Goal: Information Seeking & Learning: Learn about a topic

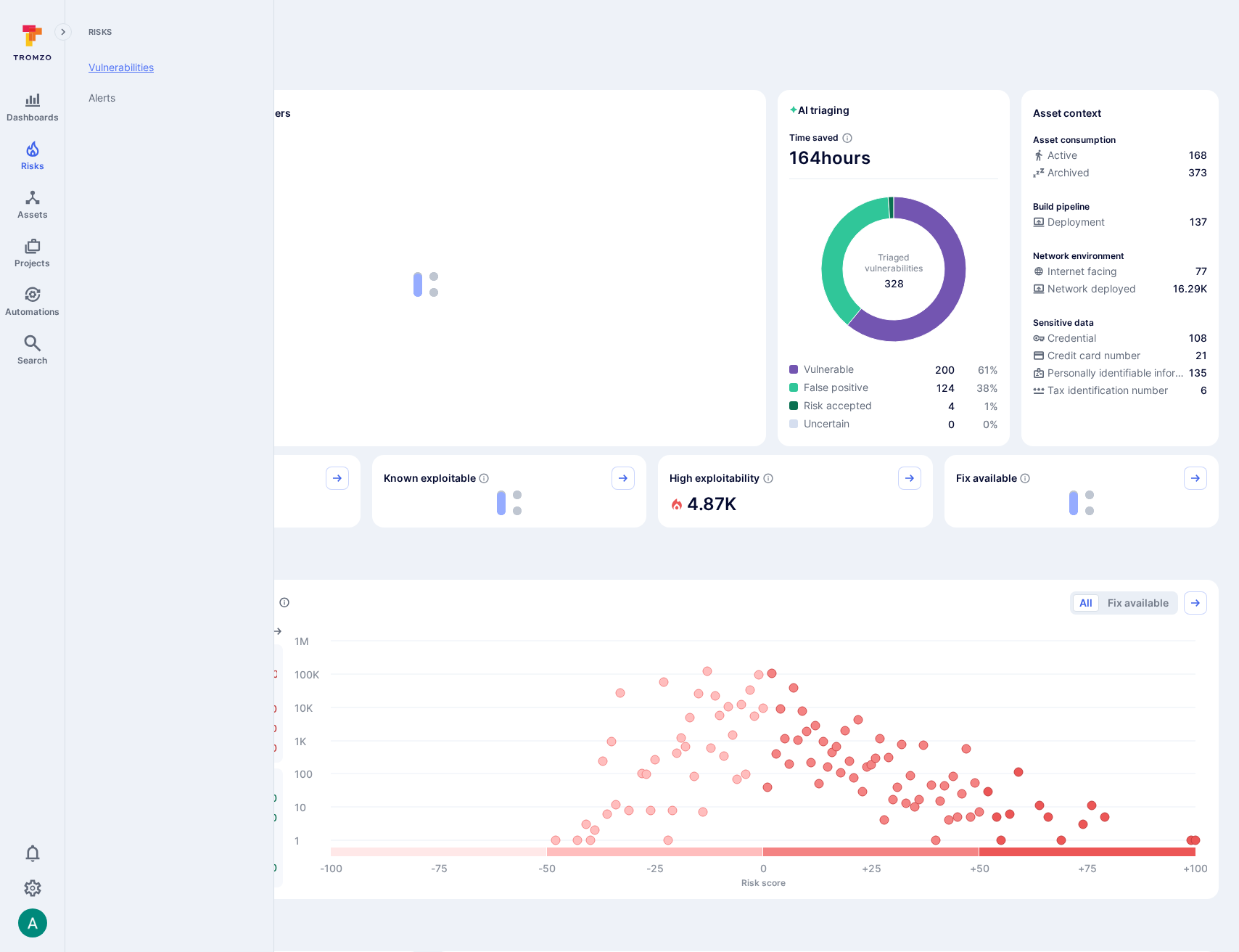
click at [123, 64] on link "Vulnerabilities" at bounding box center [166, 68] width 179 height 31
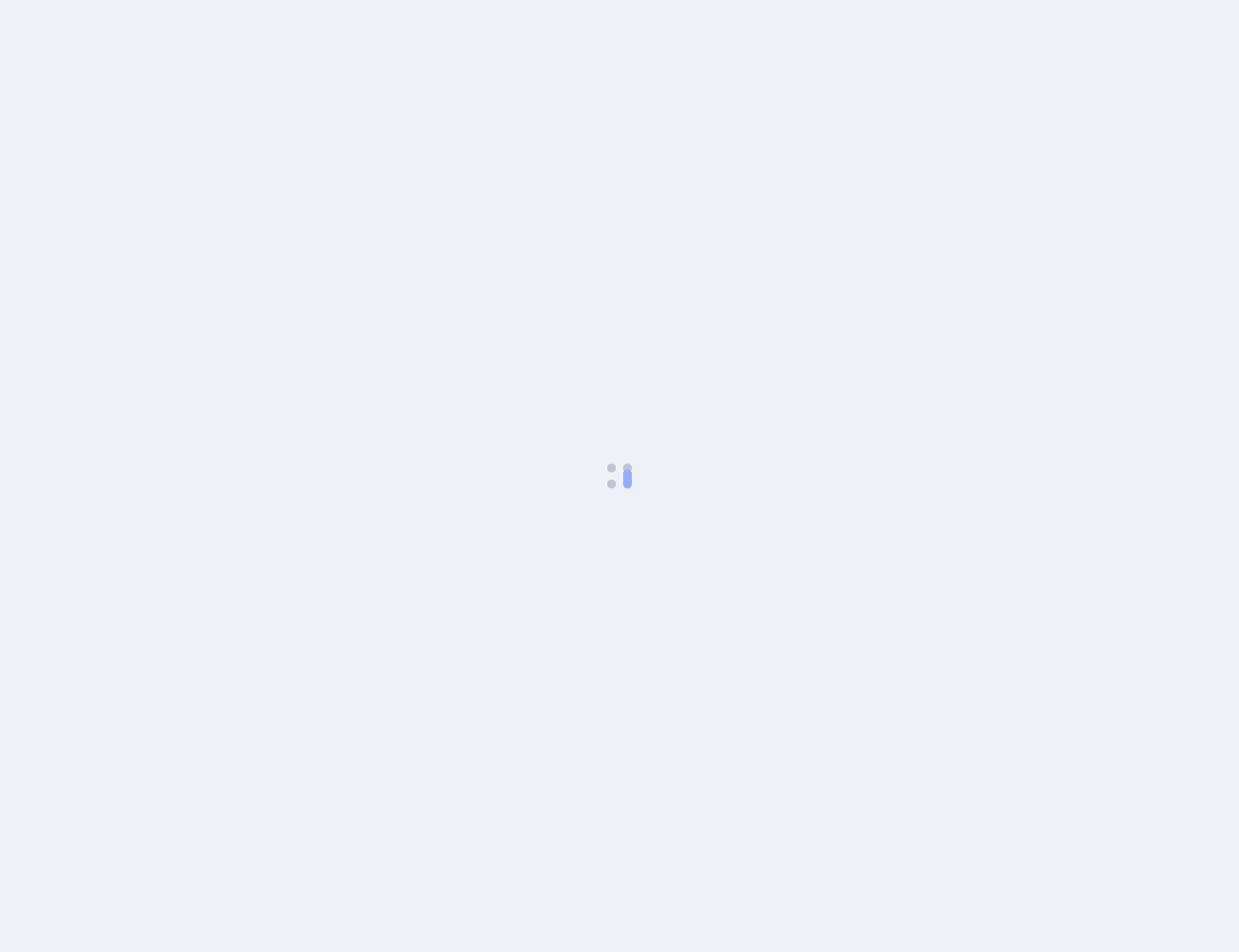
drag, startPoint x: 305, startPoint y: 40, endPoint x: 131, endPoint y: 9, distance: 176.7
click at [279, 37] on body at bounding box center [619, 476] width 1239 height 952
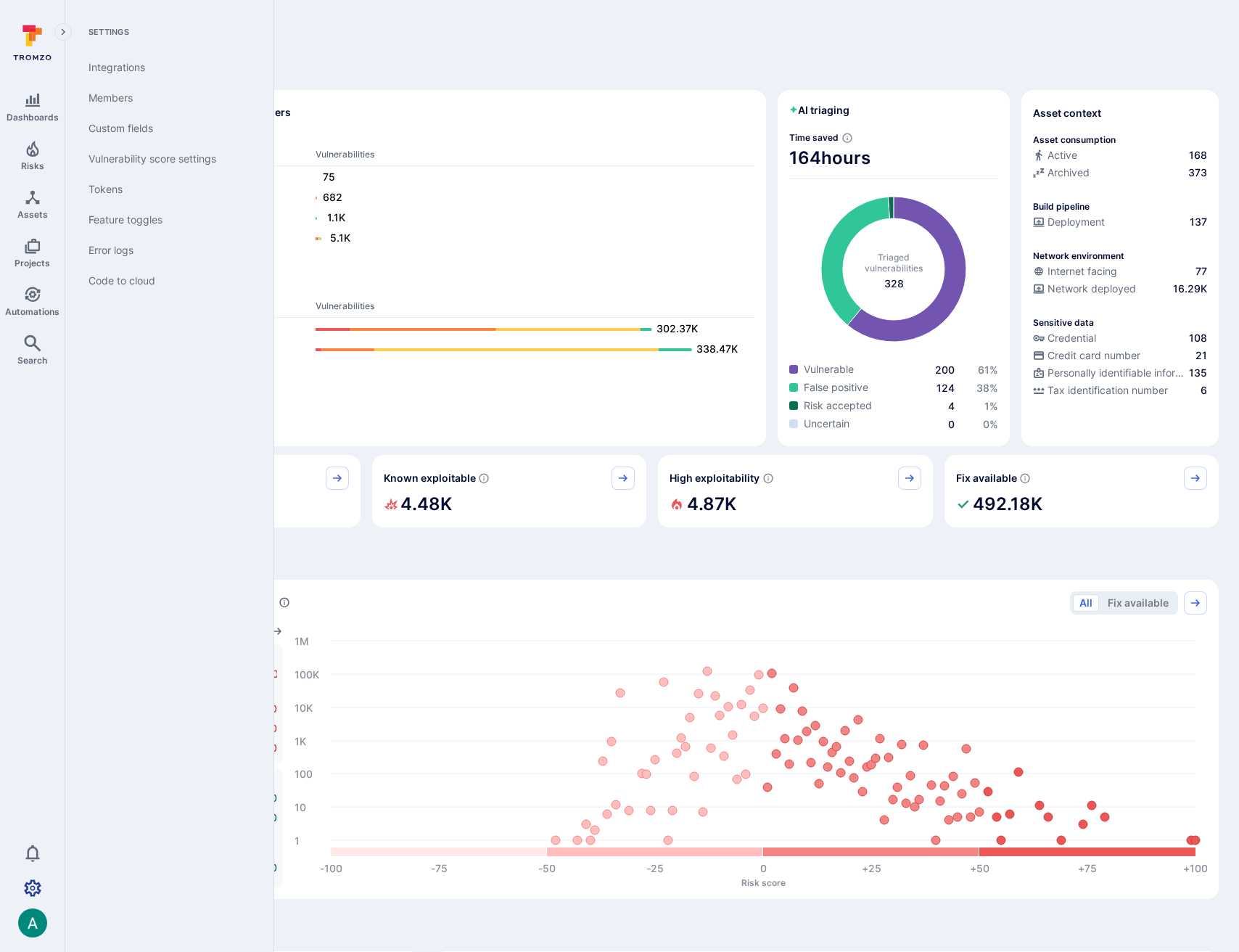
click at [38, 879] on icon "Settings" at bounding box center [33, 888] width 18 height 18
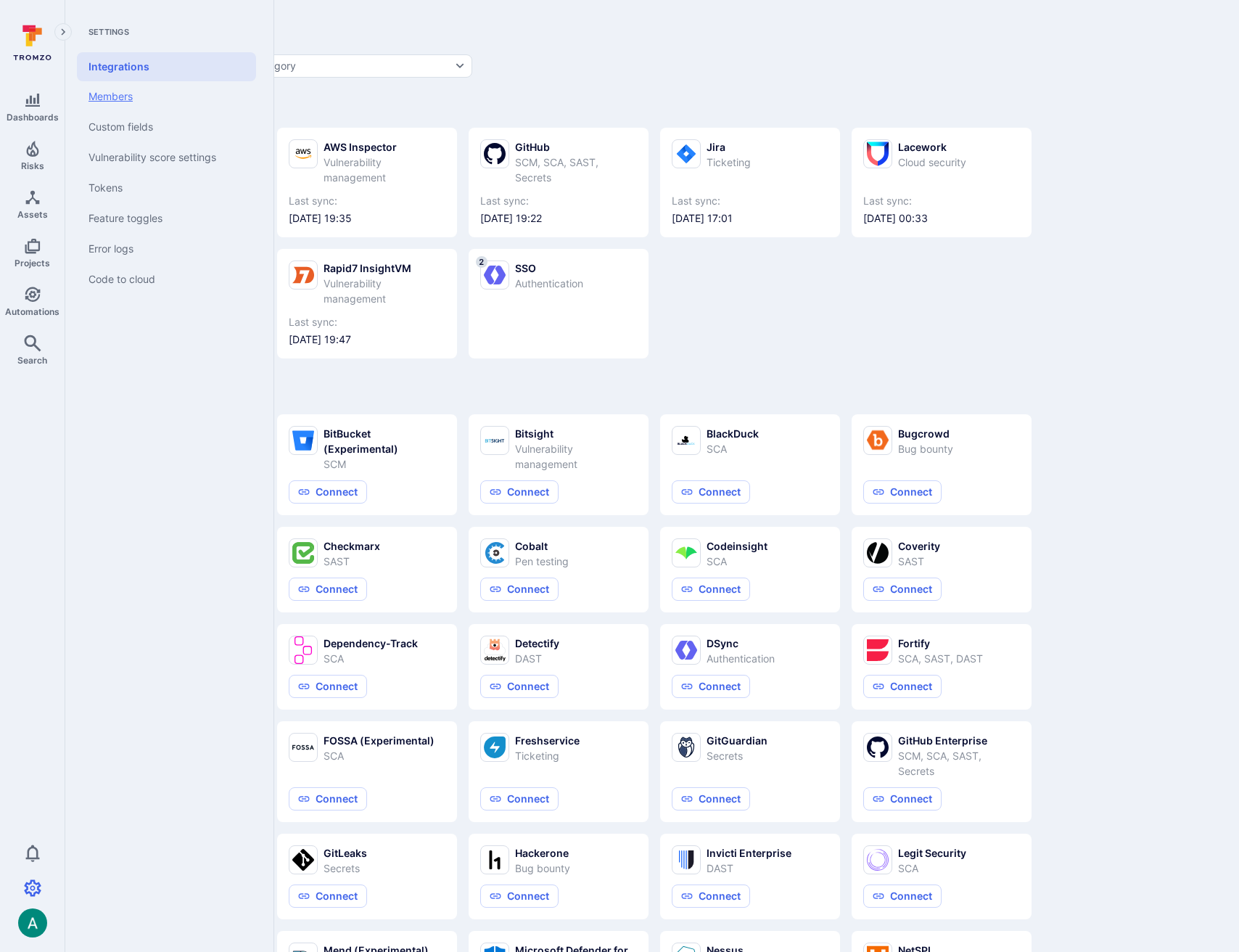
click at [123, 98] on link "Members" at bounding box center [166, 96] width 179 height 31
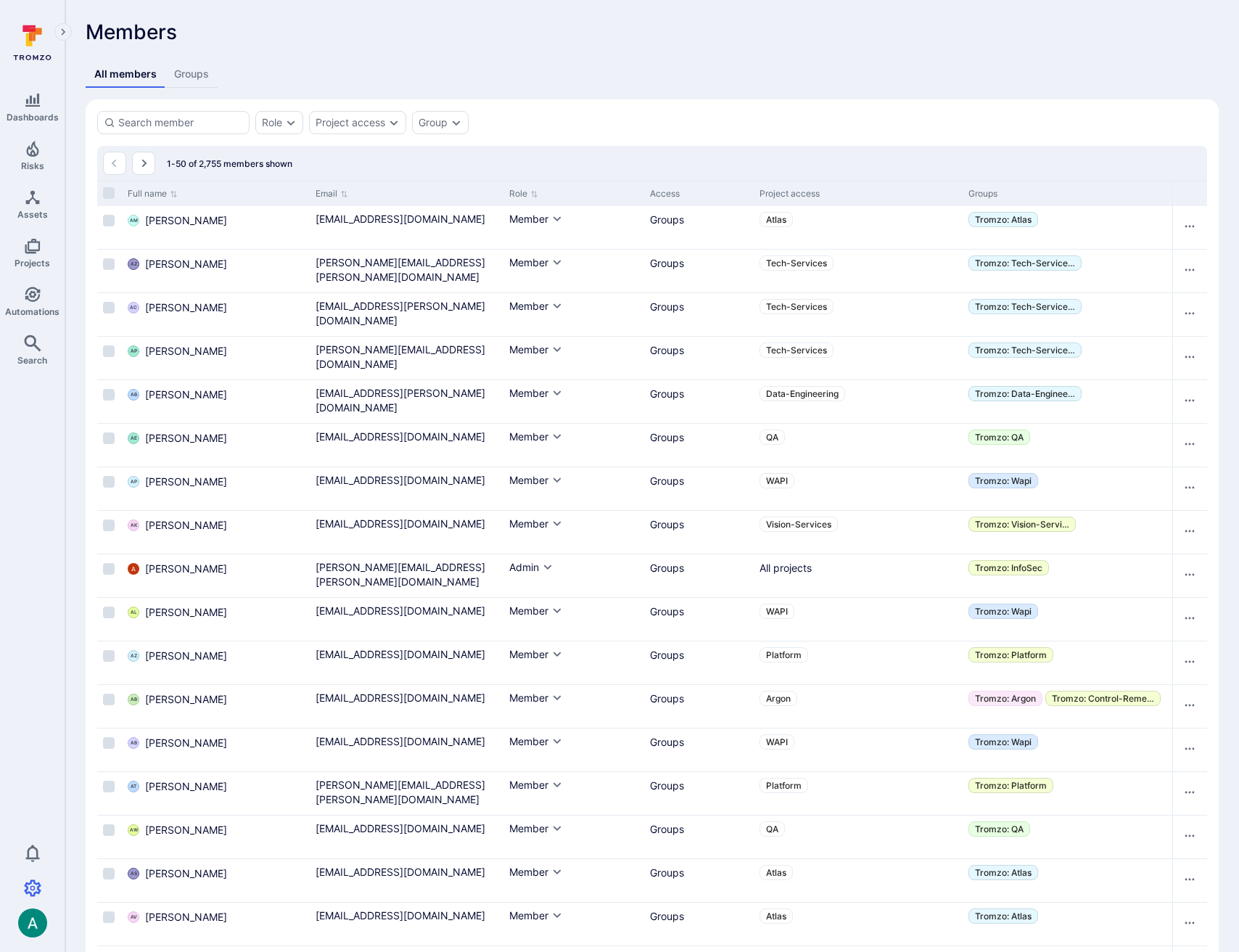
click at [443, 61] on div "All members Groups" at bounding box center [652, 74] width 1133 height 27
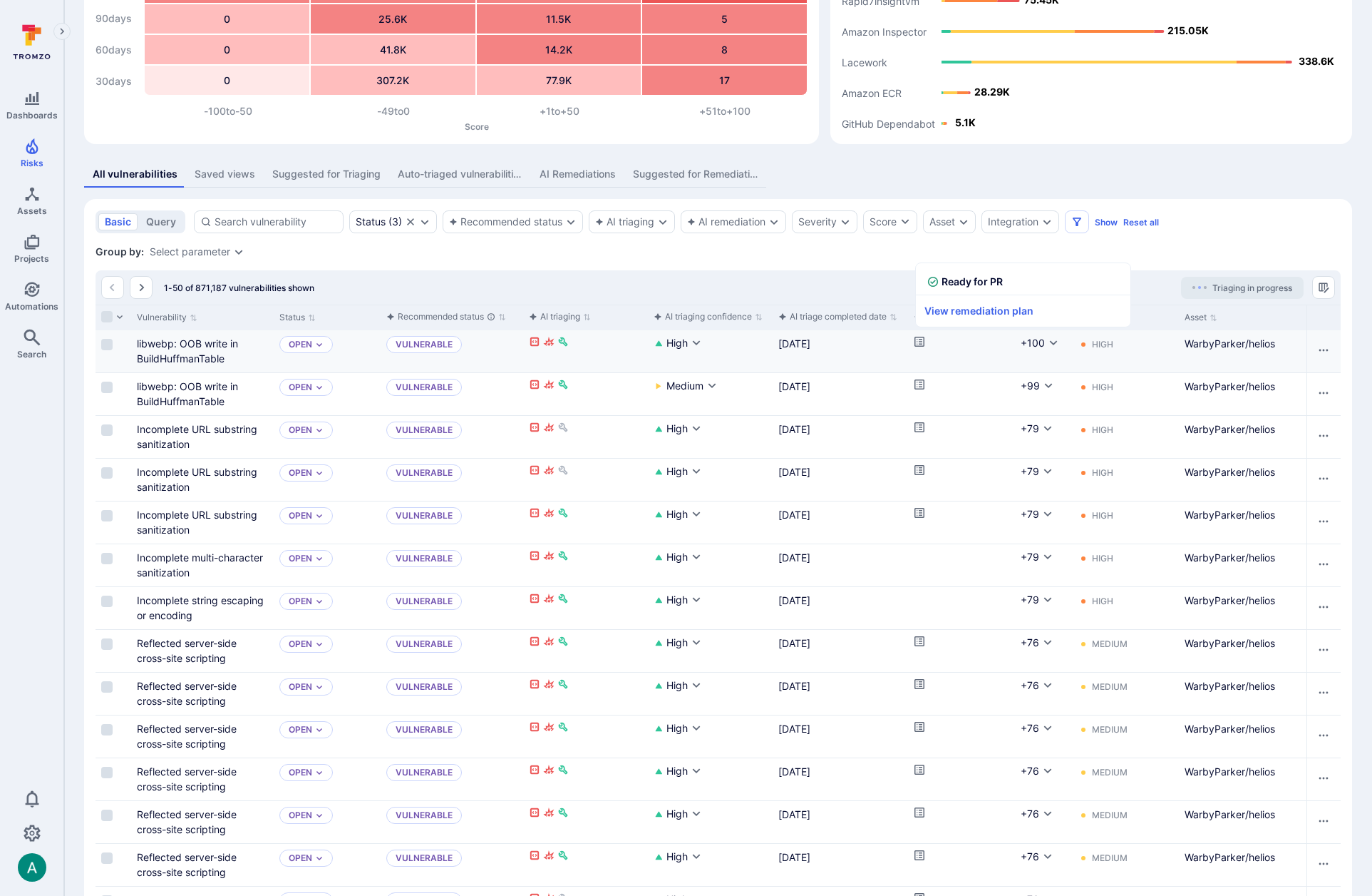
click at [919, 341] on icon "Cell for aiCtx.remediationStatus" at bounding box center [919, 341] width 11 height 11
click at [1050, 345] on icon "Cell for Score" at bounding box center [1054, 343] width 11 height 11
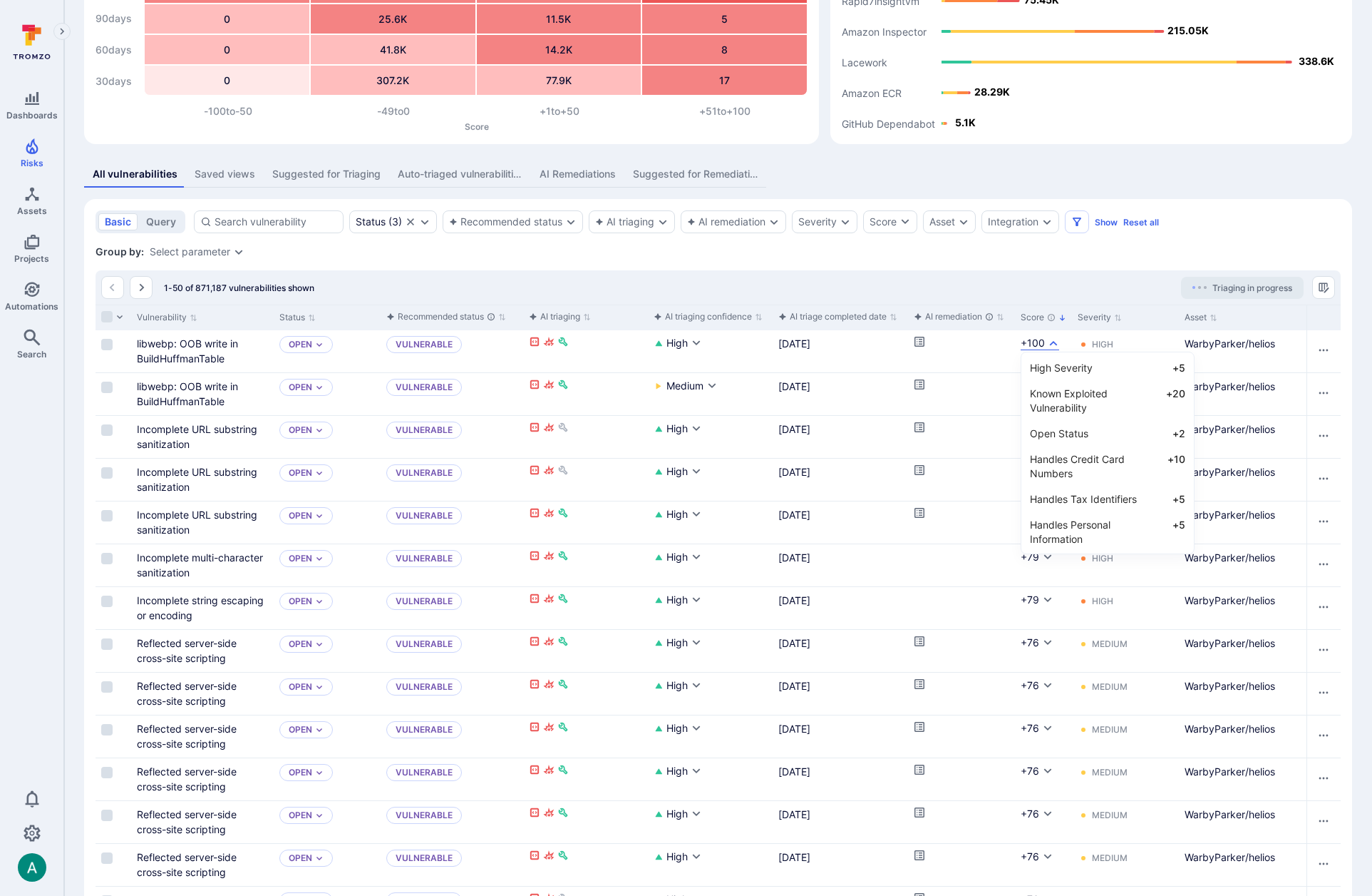
click at [1013, 254] on div at bounding box center [686, 448] width 1372 height 896
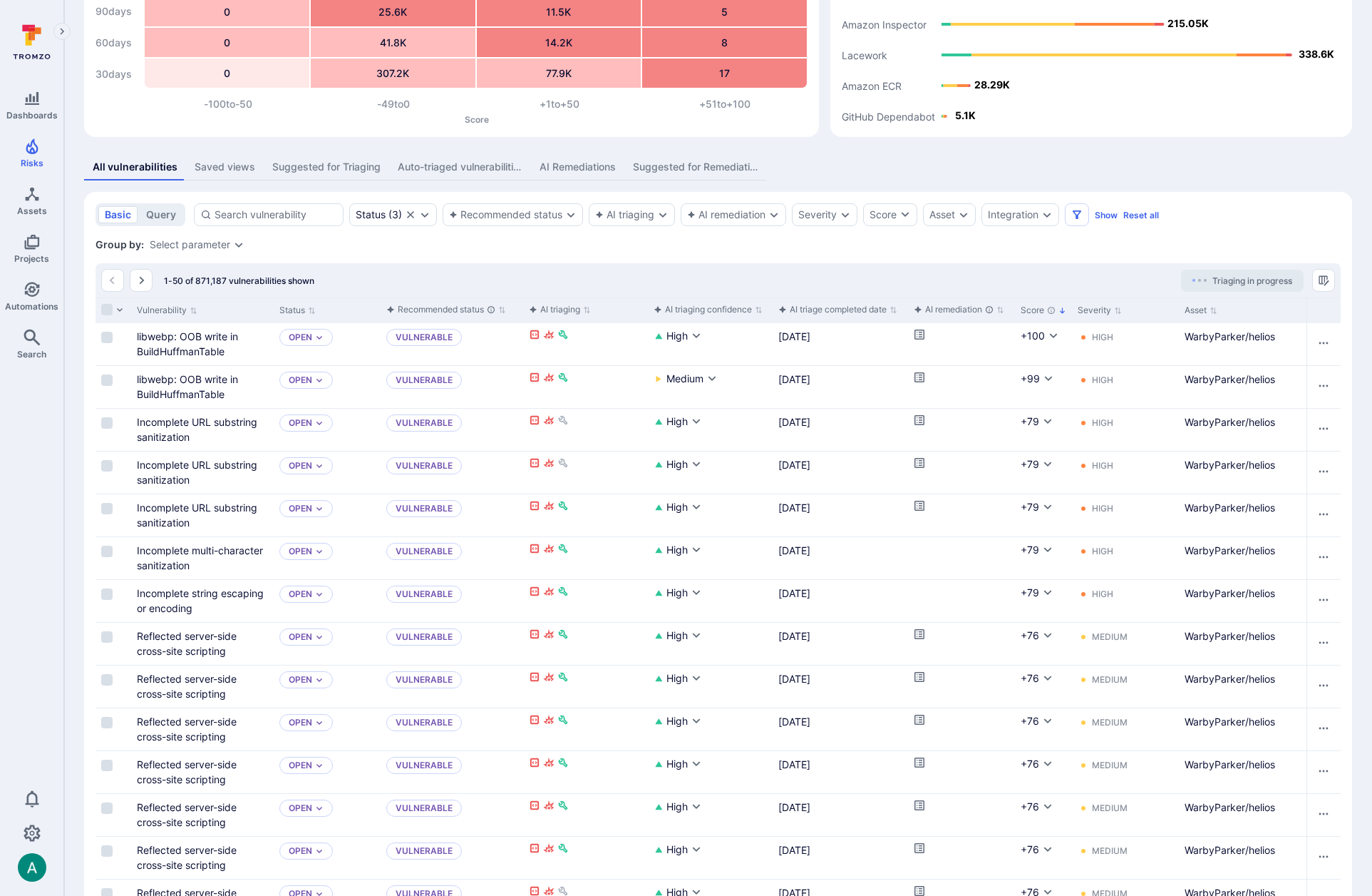
scroll to position [139, 0]
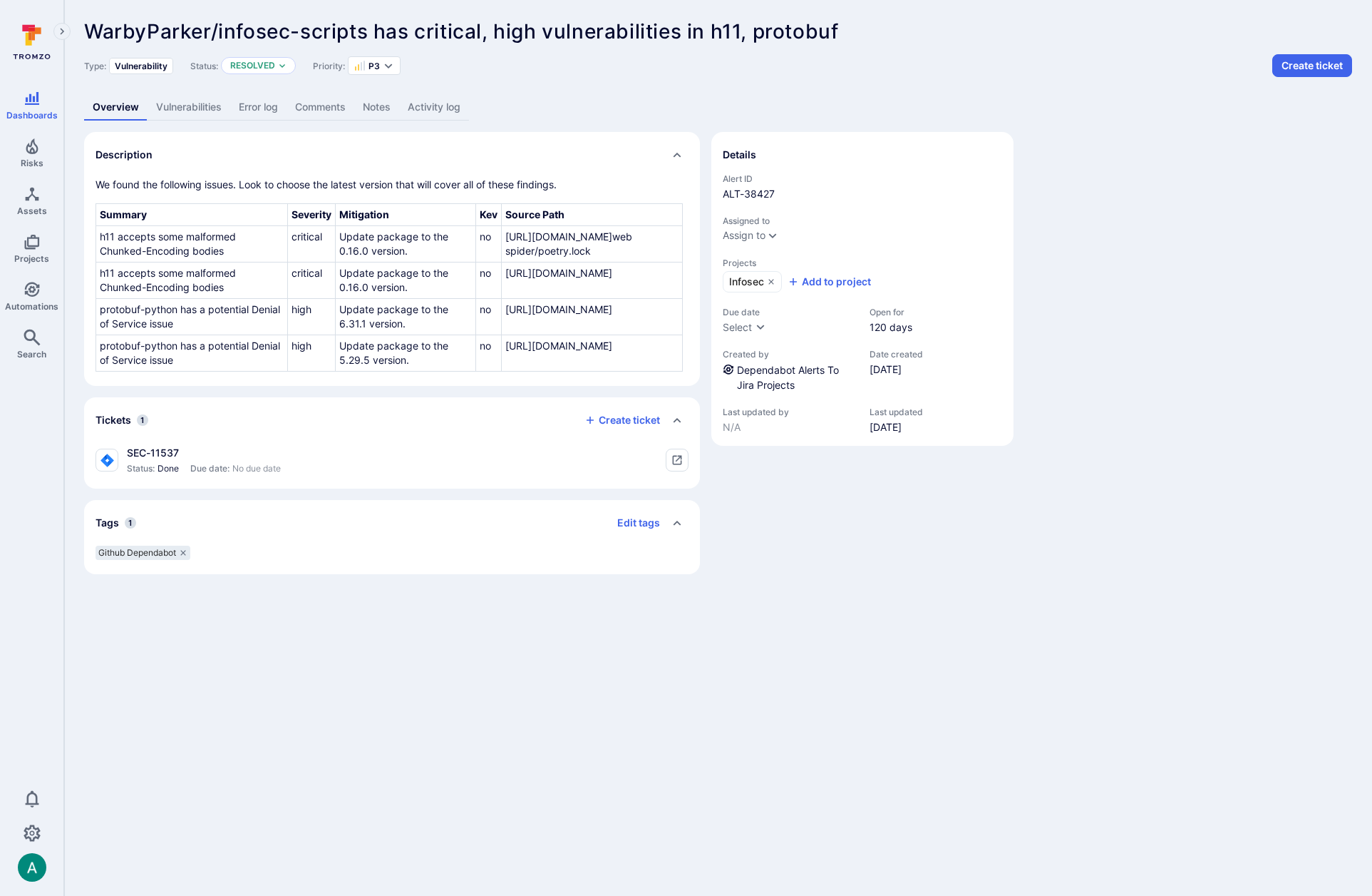
click at [188, 107] on link "Vulnerabilities" at bounding box center [189, 107] width 83 height 26
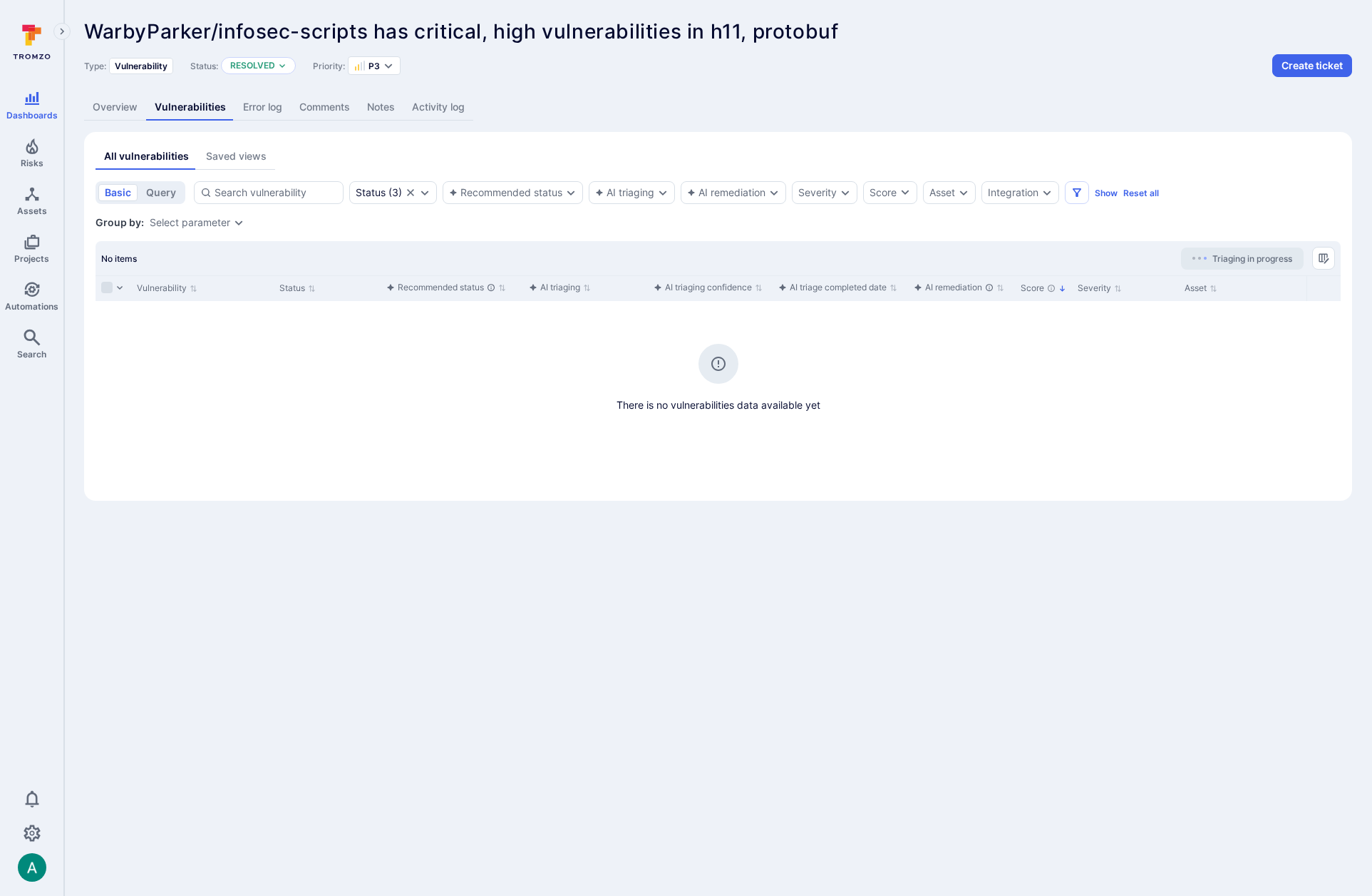
click at [117, 107] on link "Overview" at bounding box center [116, 107] width 62 height 26
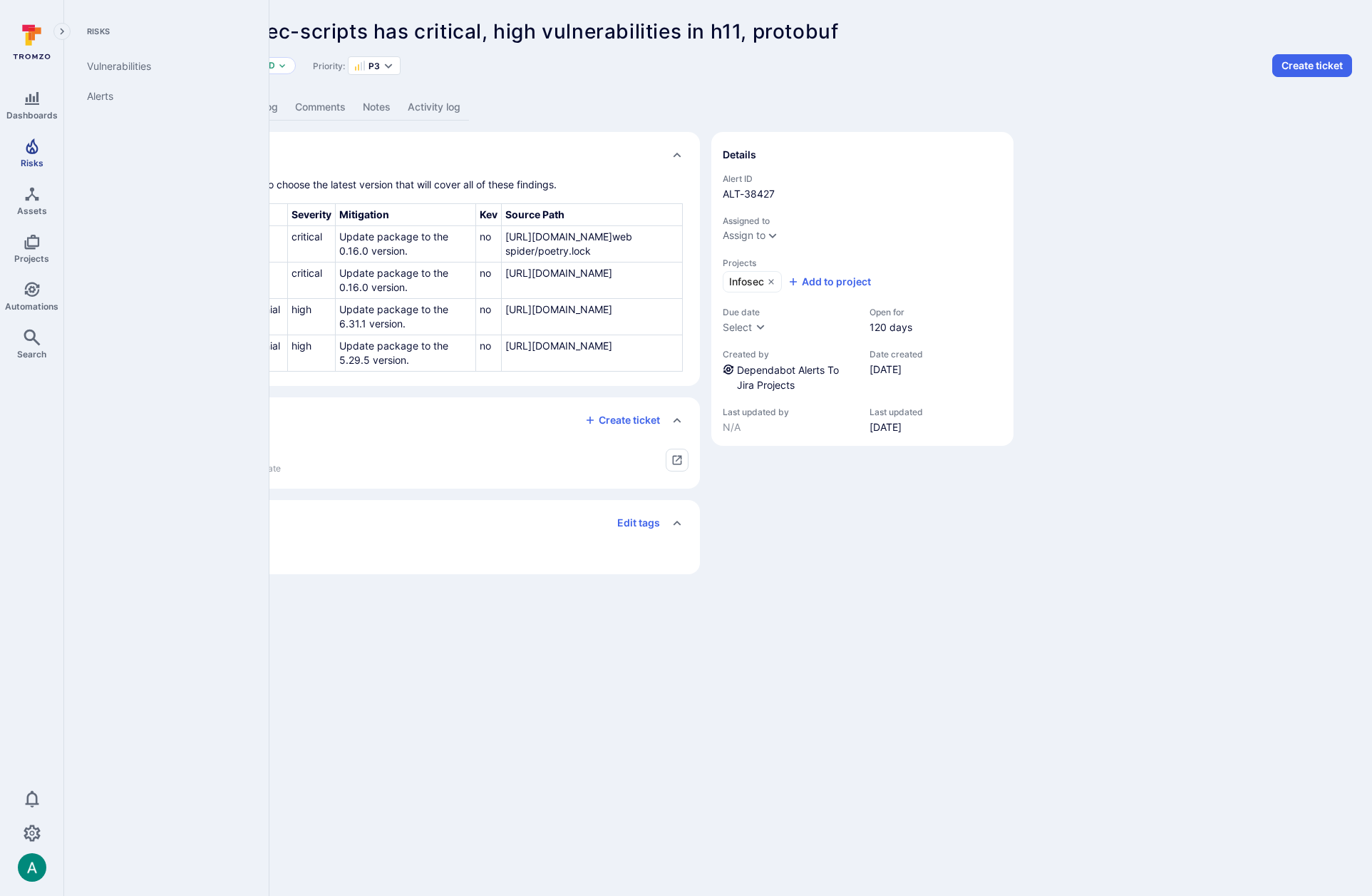
click at [41, 156] on link "Risks" at bounding box center [31, 153] width 63 height 42
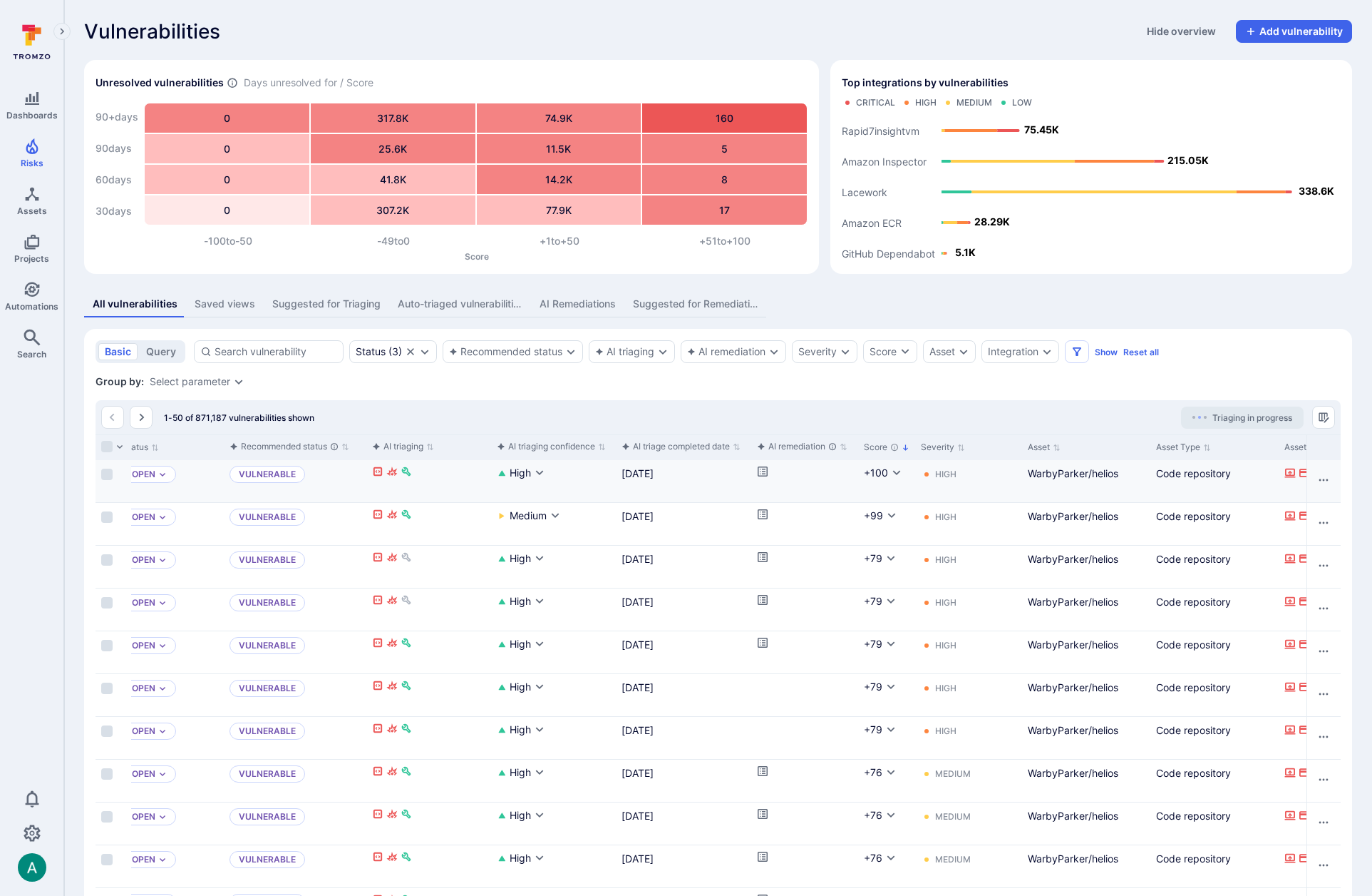
scroll to position [0, 166]
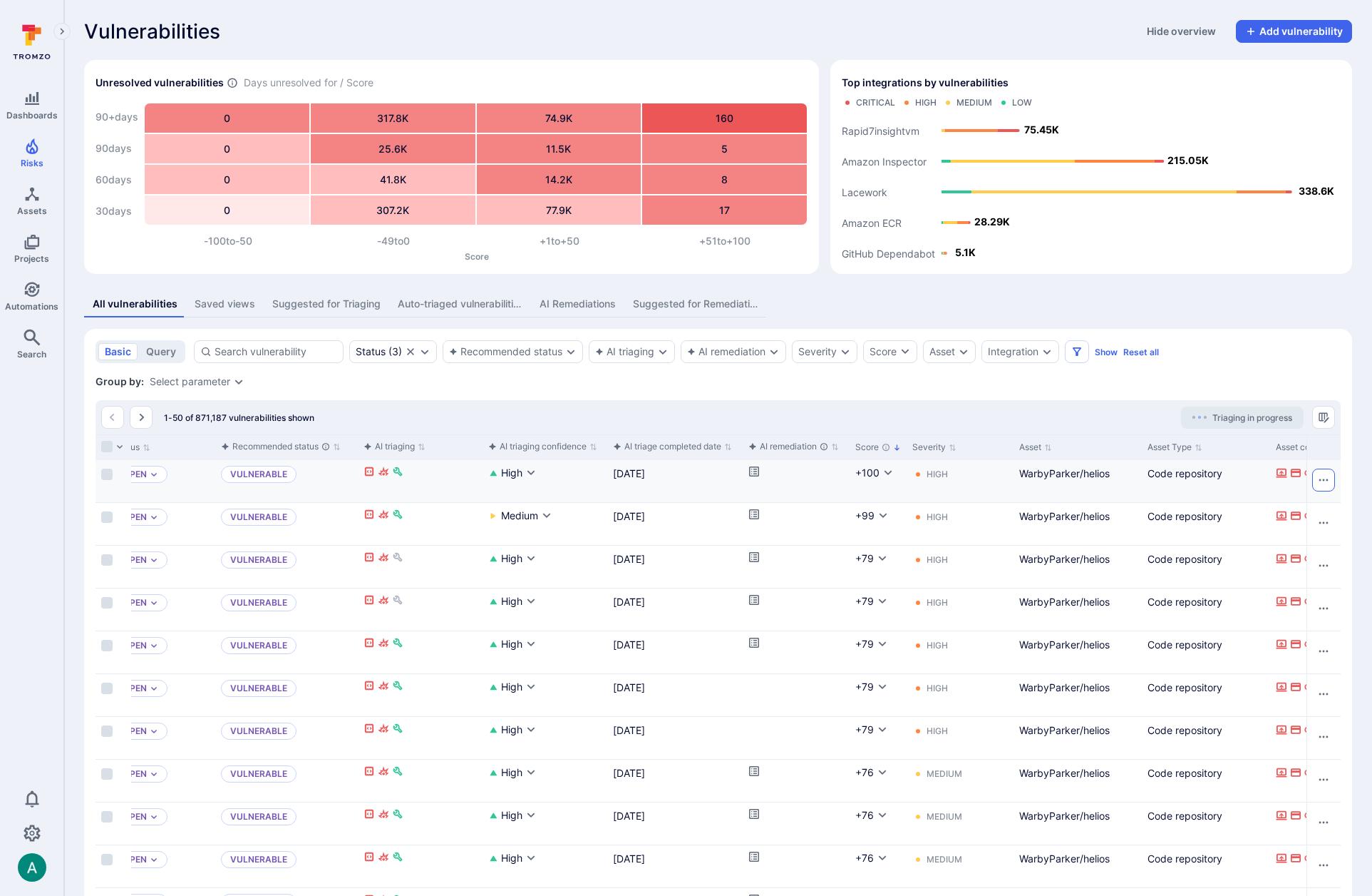
click at [1321, 476] on icon "Row actions menu" at bounding box center [1324, 480] width 11 height 11
click at [1342, 460] on div at bounding box center [686, 448] width 1372 height 896
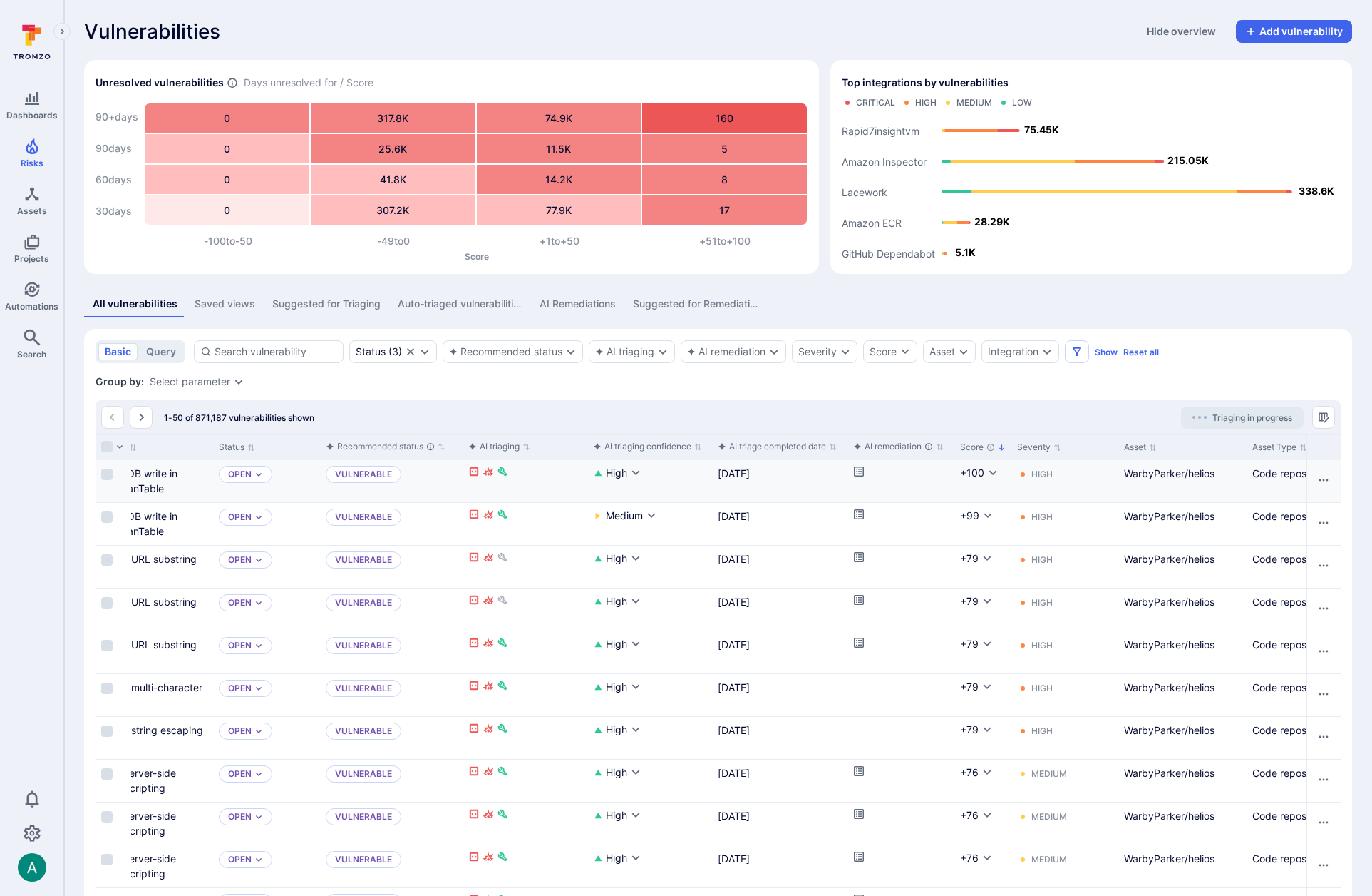
scroll to position [0, 0]
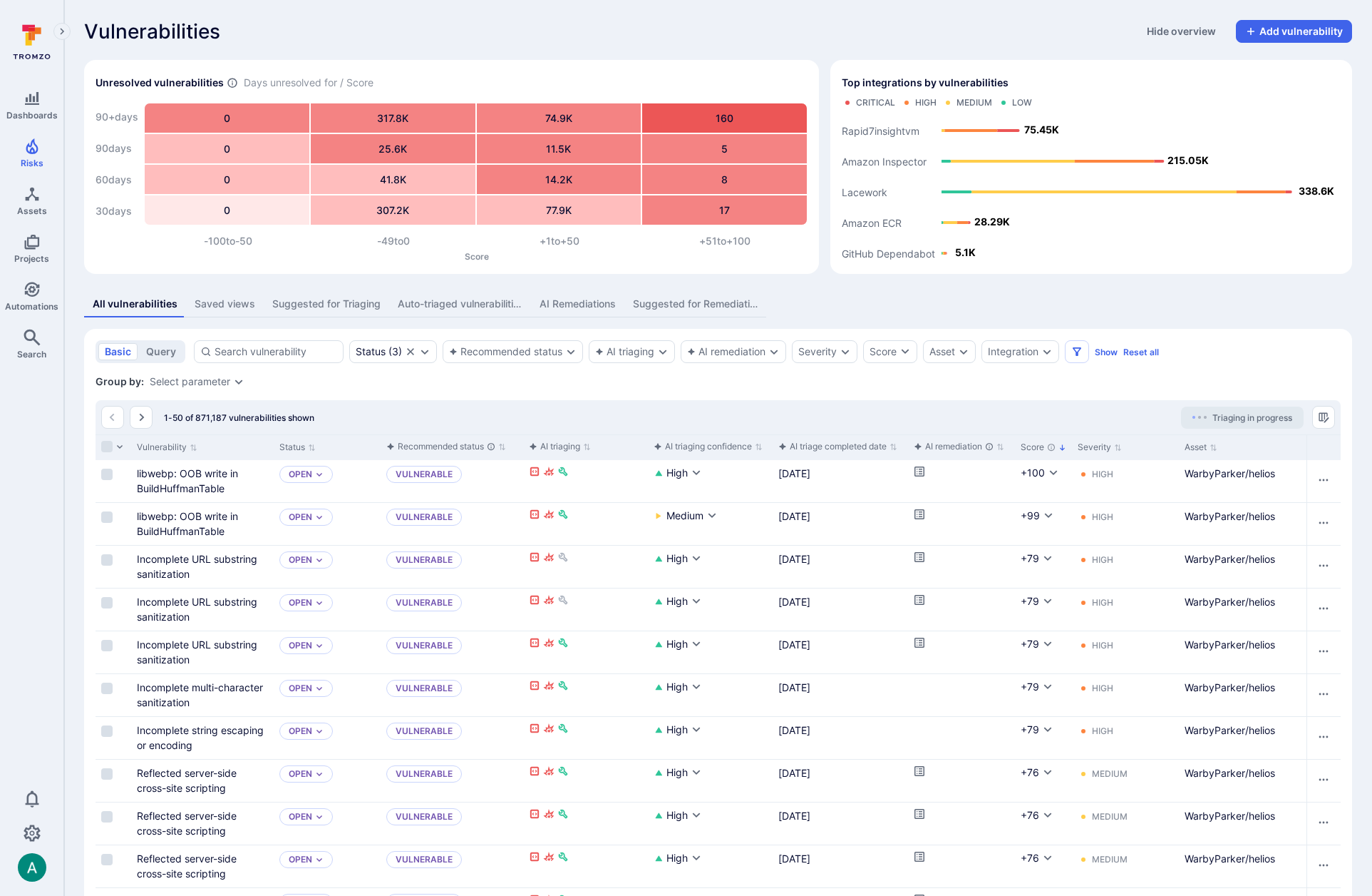
click at [1098, 408] on div "1-50 of 871,187 vulnerabilities shown Triaging in progress" at bounding box center [718, 418] width 1246 height 34
click at [1088, 415] on div "1-50 of 871,187 vulnerabilities shown Triaging in progress" at bounding box center [718, 418] width 1246 height 34
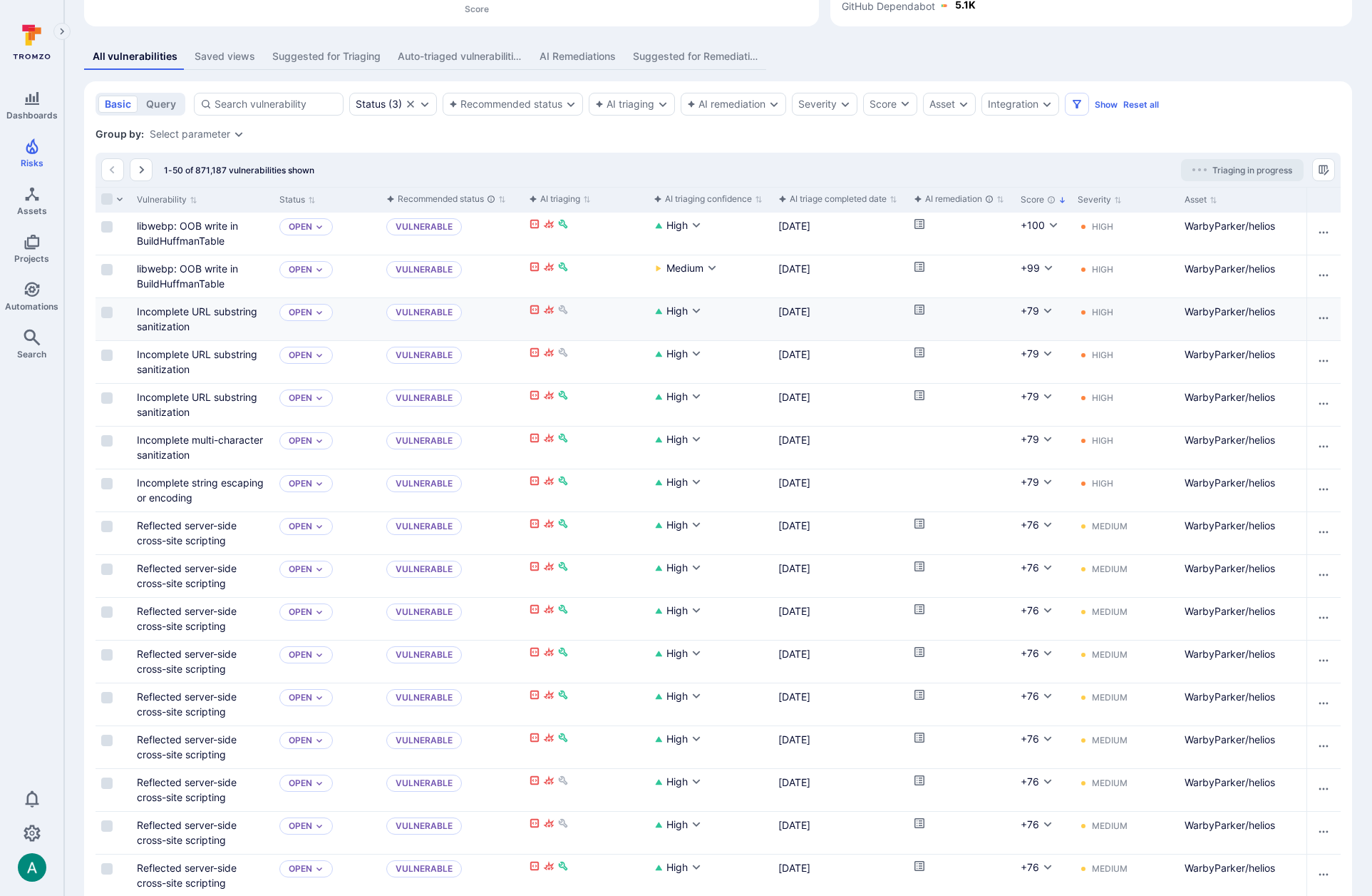
scroll to position [245, 0]
click at [194, 135] on div "Select parameter" at bounding box center [190, 136] width 80 height 11
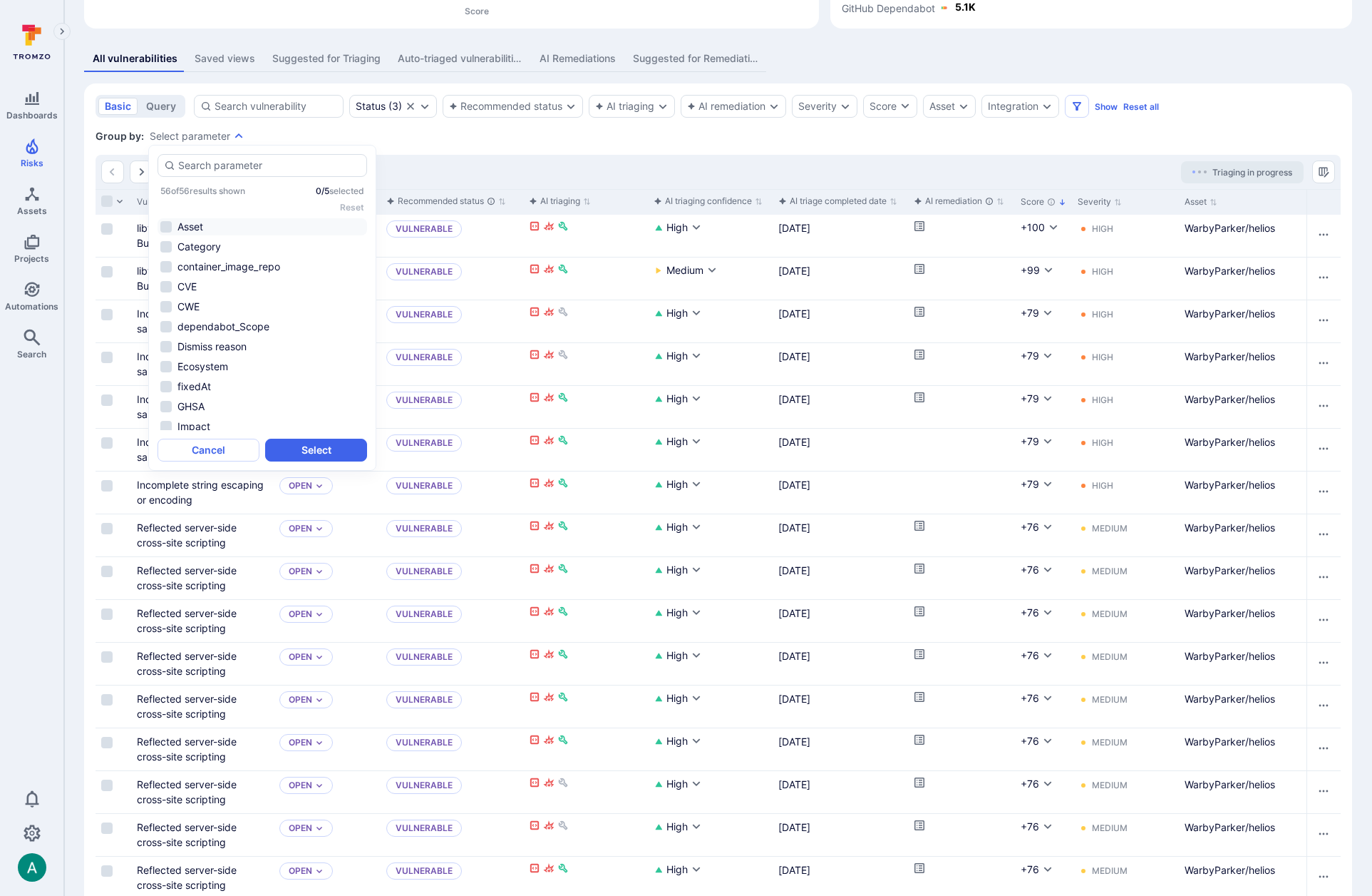
click at [196, 226] on li "Asset" at bounding box center [262, 226] width 210 height 17
drag, startPoint x: 330, startPoint y: 452, endPoint x: 144, endPoint y: 176, distance: 332.8
click at [144, 176] on body "Dashboards Risks Assets Projects Automations Search 0 Risks Vulnerabilities Ale…" at bounding box center [686, 203] width 1372 height 896
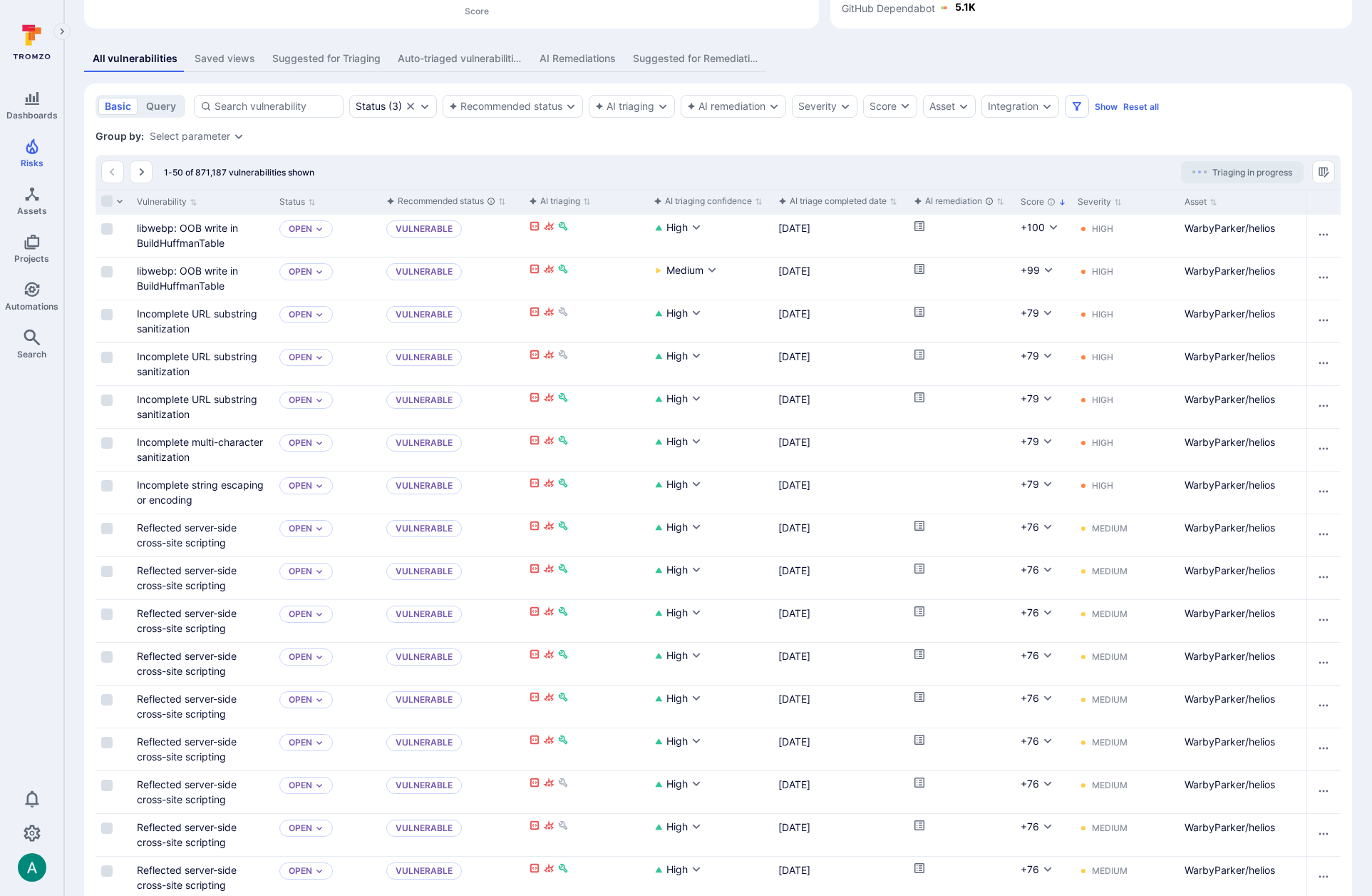
click at [195, 137] on div "Select parameter" at bounding box center [190, 136] width 80 height 11
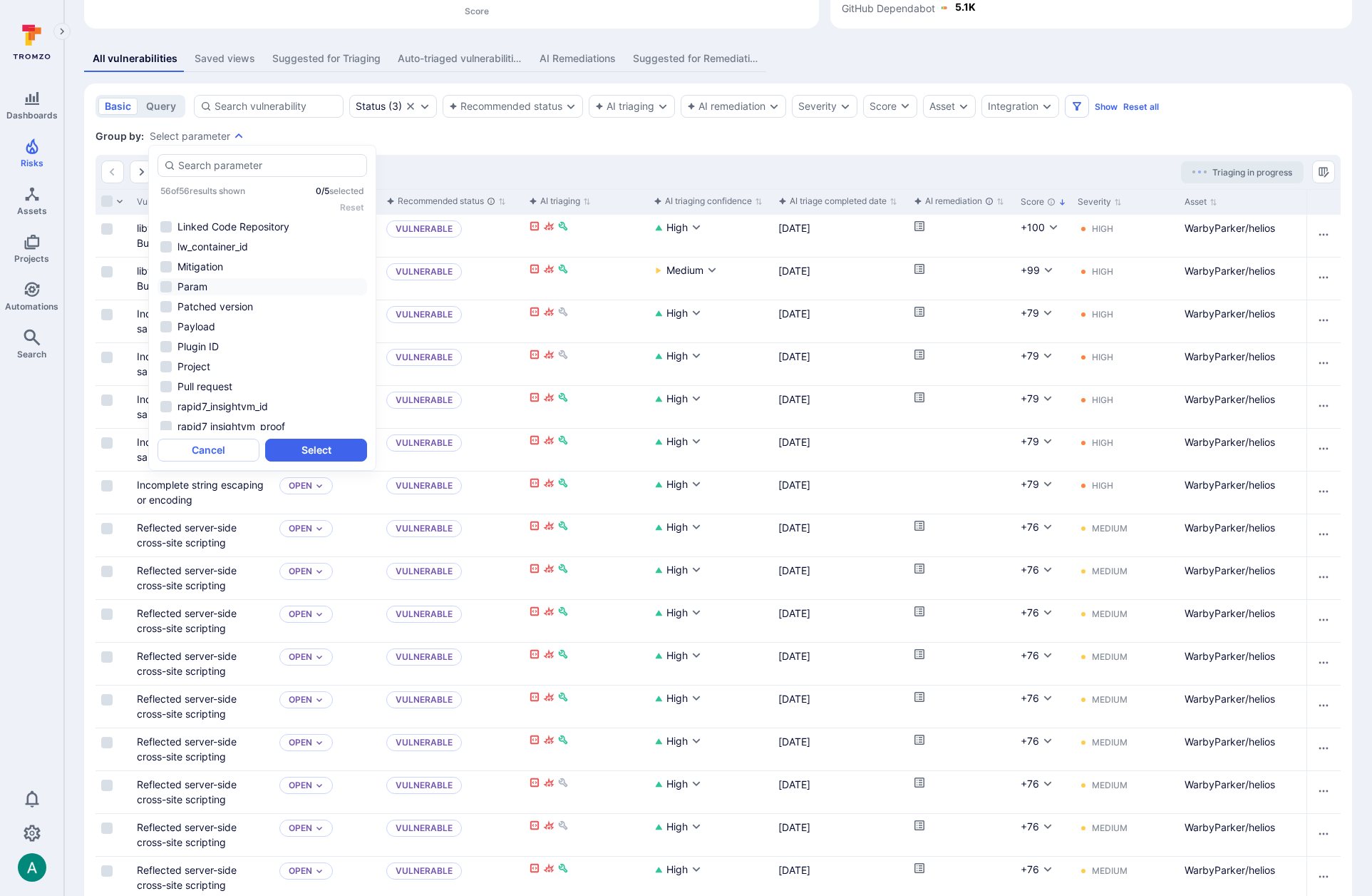
scroll to position [442, 0]
click at [180, 364] on li "Project" at bounding box center [262, 363] width 210 height 17
click at [305, 449] on button "Select" at bounding box center [316, 450] width 102 height 23
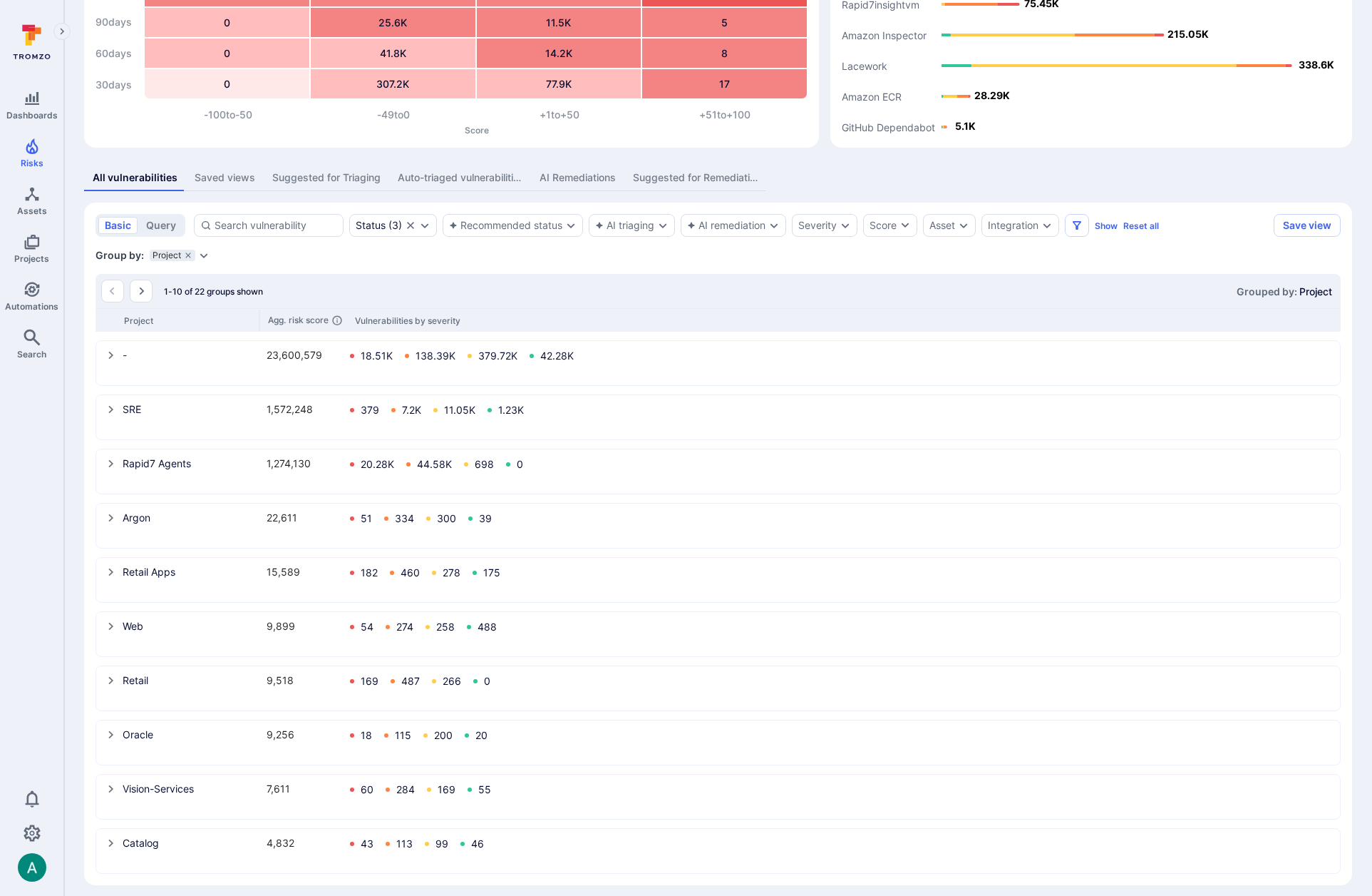
scroll to position [130, 0]
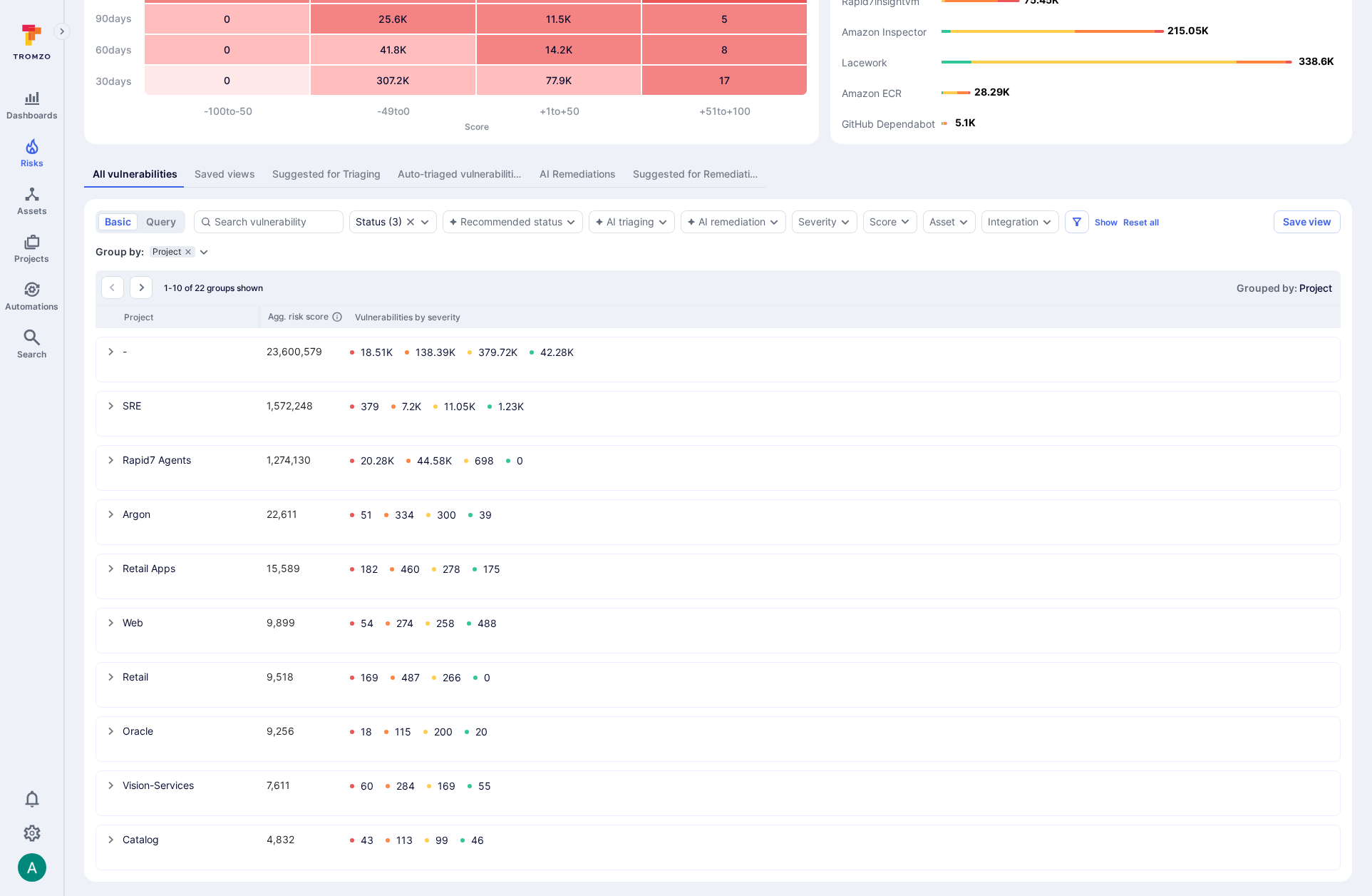
click at [110, 405] on icon "select group" at bounding box center [112, 406] width 11 height 11
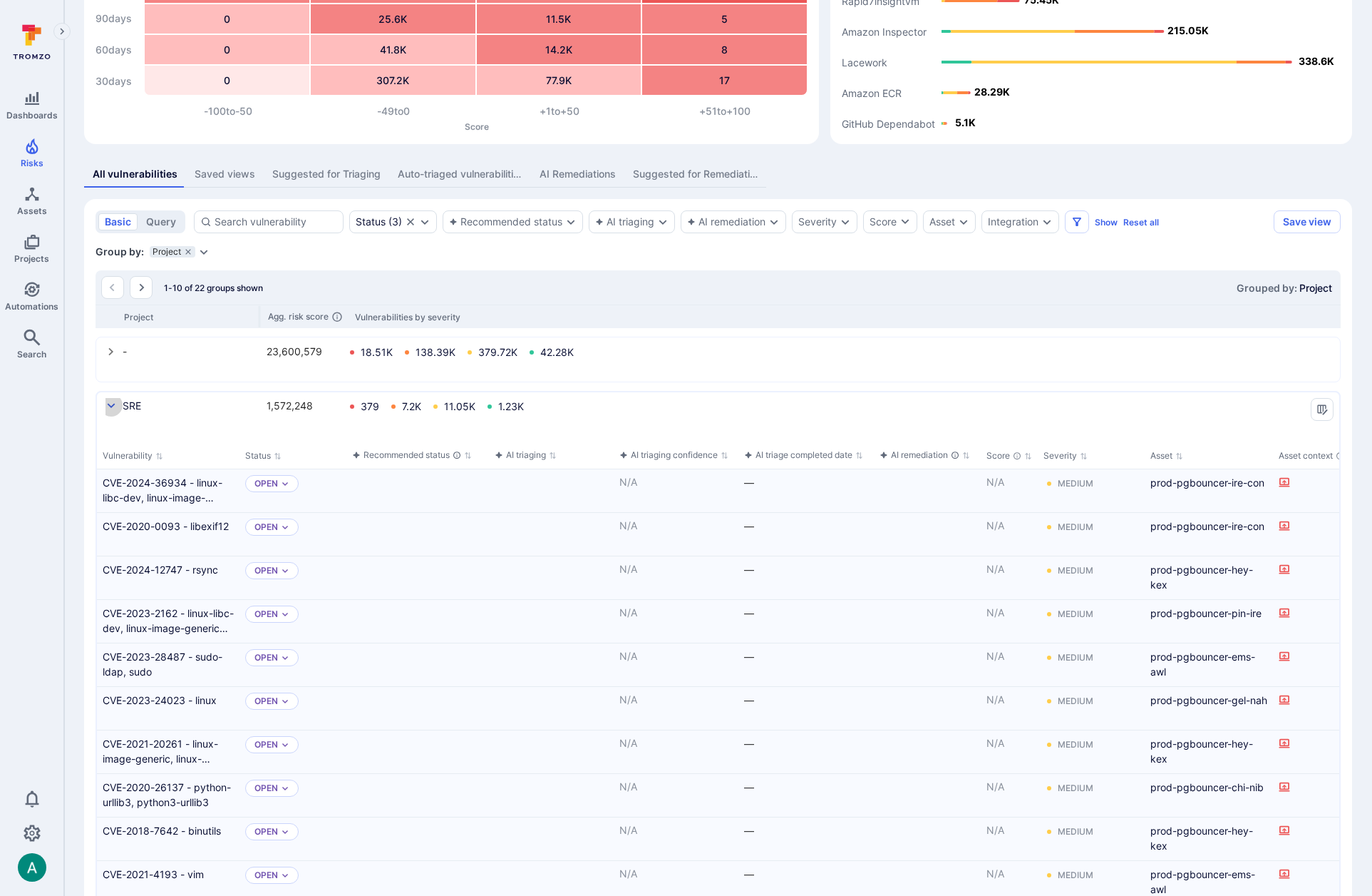
click at [107, 406] on icon "select group" at bounding box center [112, 406] width 11 height 11
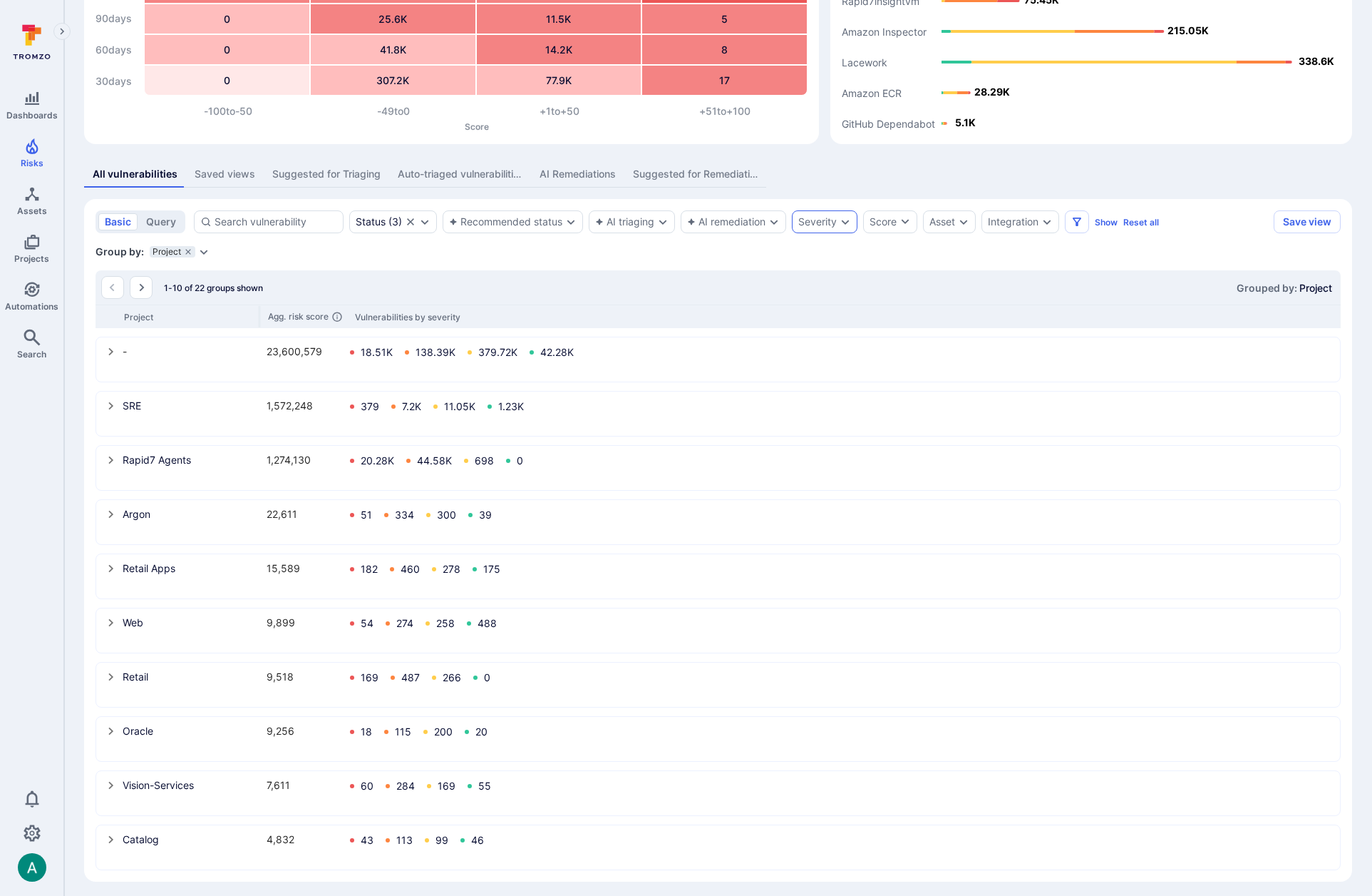
click at [843, 224] on icon "Expand dropdown" at bounding box center [846, 222] width 11 height 11
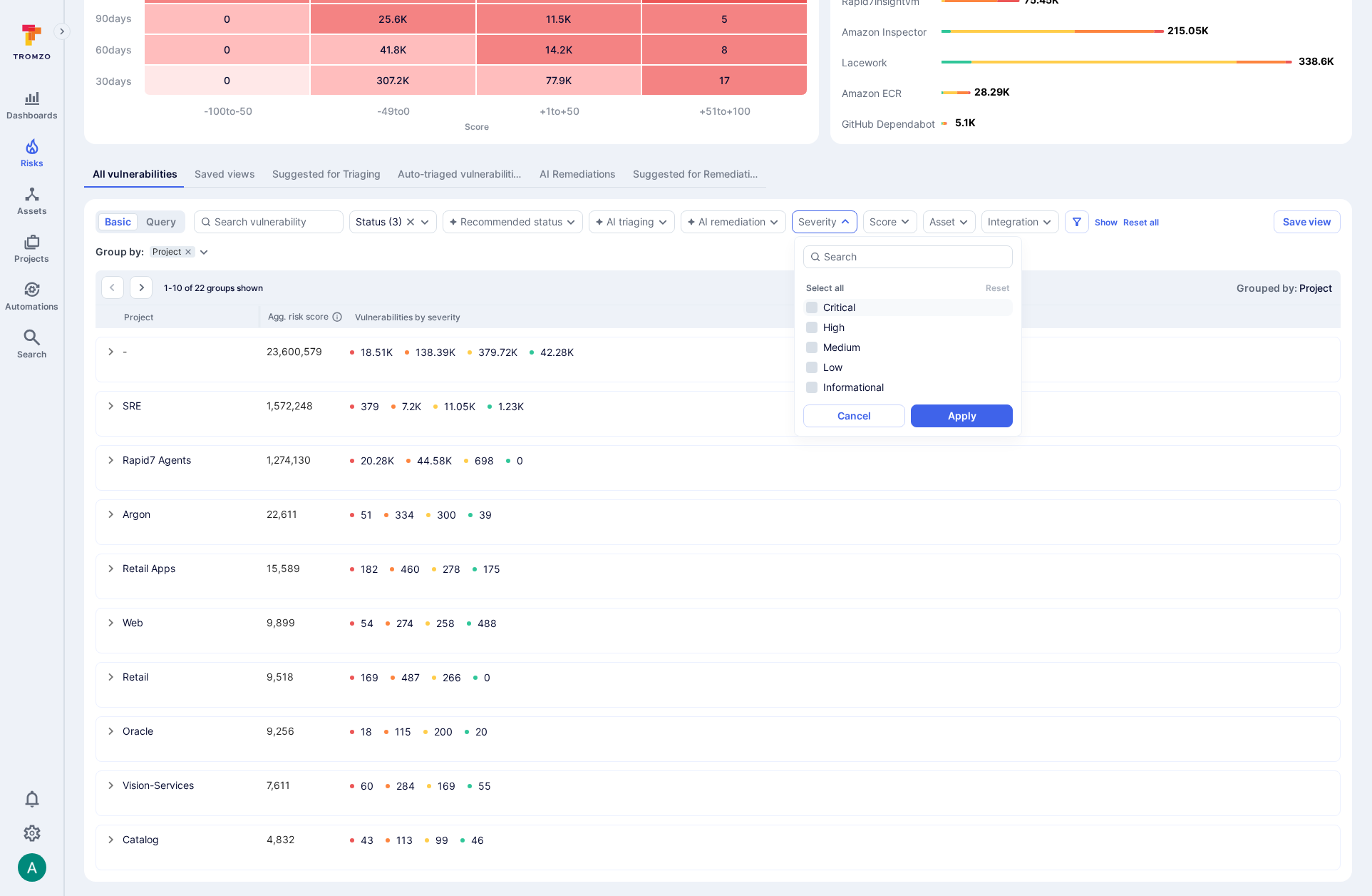
click at [829, 302] on li "Critical" at bounding box center [909, 307] width 210 height 17
click at [980, 417] on button "Apply" at bounding box center [962, 416] width 102 height 23
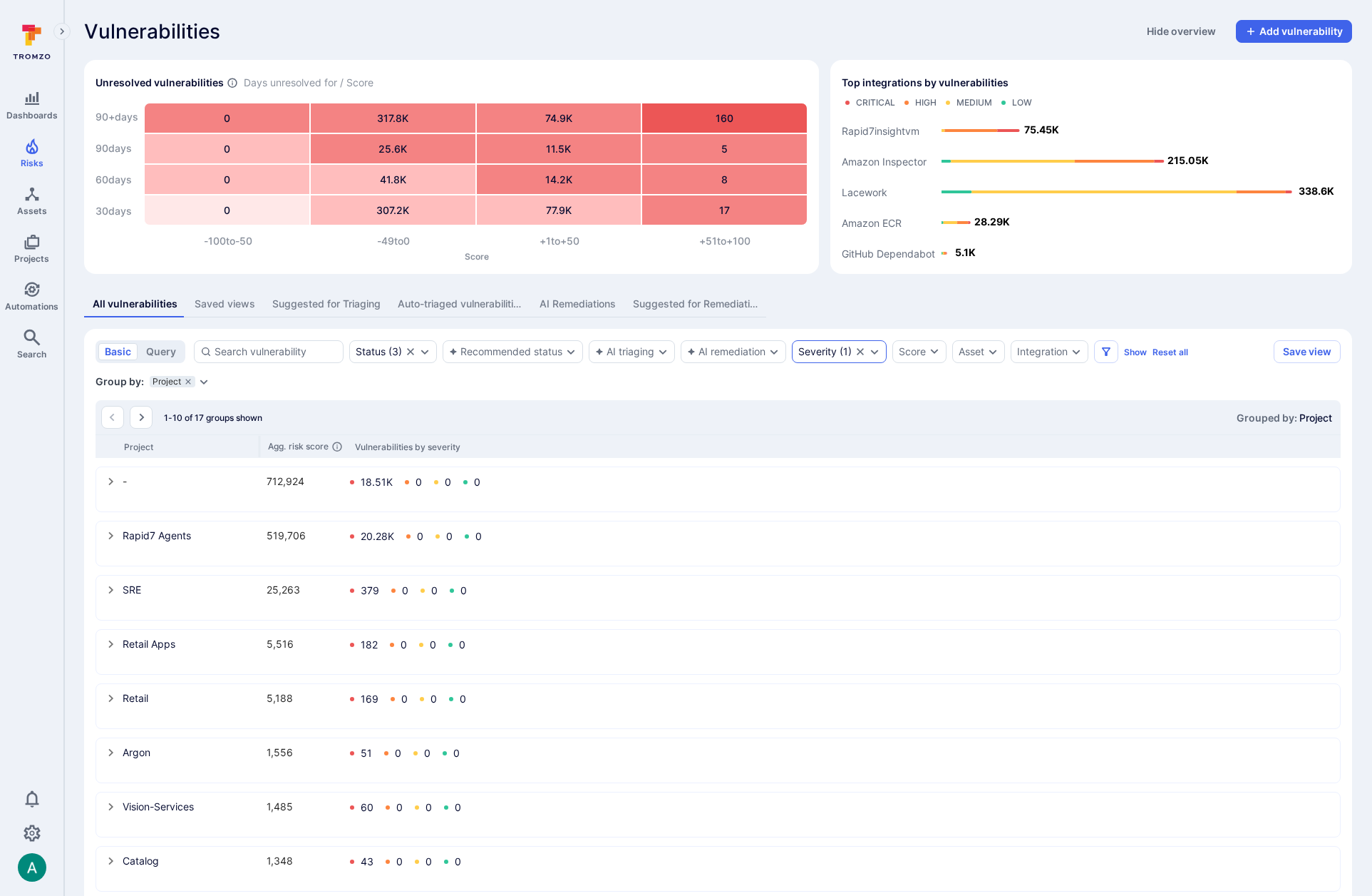
click at [860, 354] on icon "Clear selection" at bounding box center [860, 352] width 11 height 11
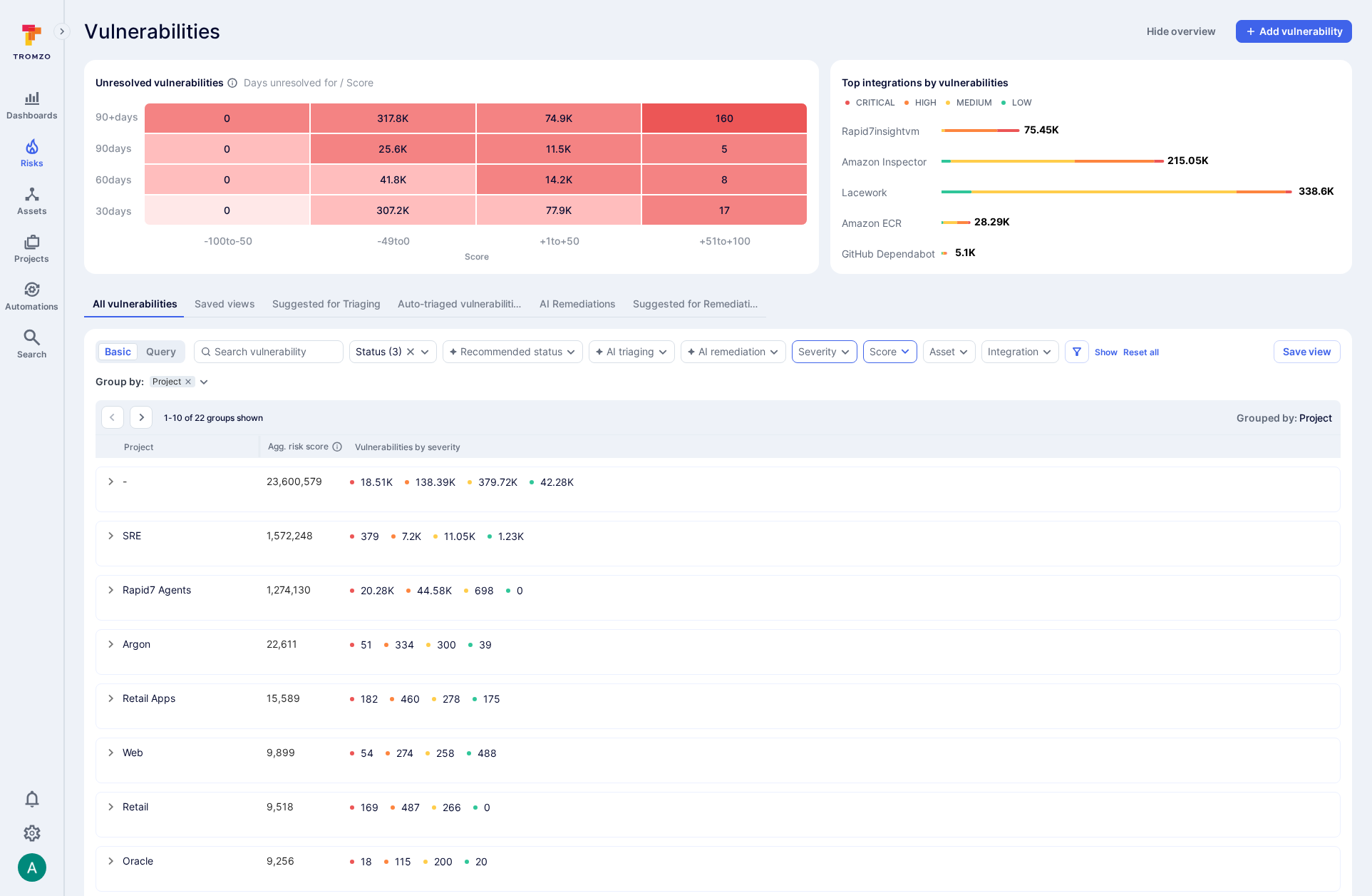
click at [875, 356] on div "Score" at bounding box center [883, 351] width 27 height 14
click at [907, 418] on input "number" at bounding box center [908, 421] width 55 height 14
type input "5"
type input "50"
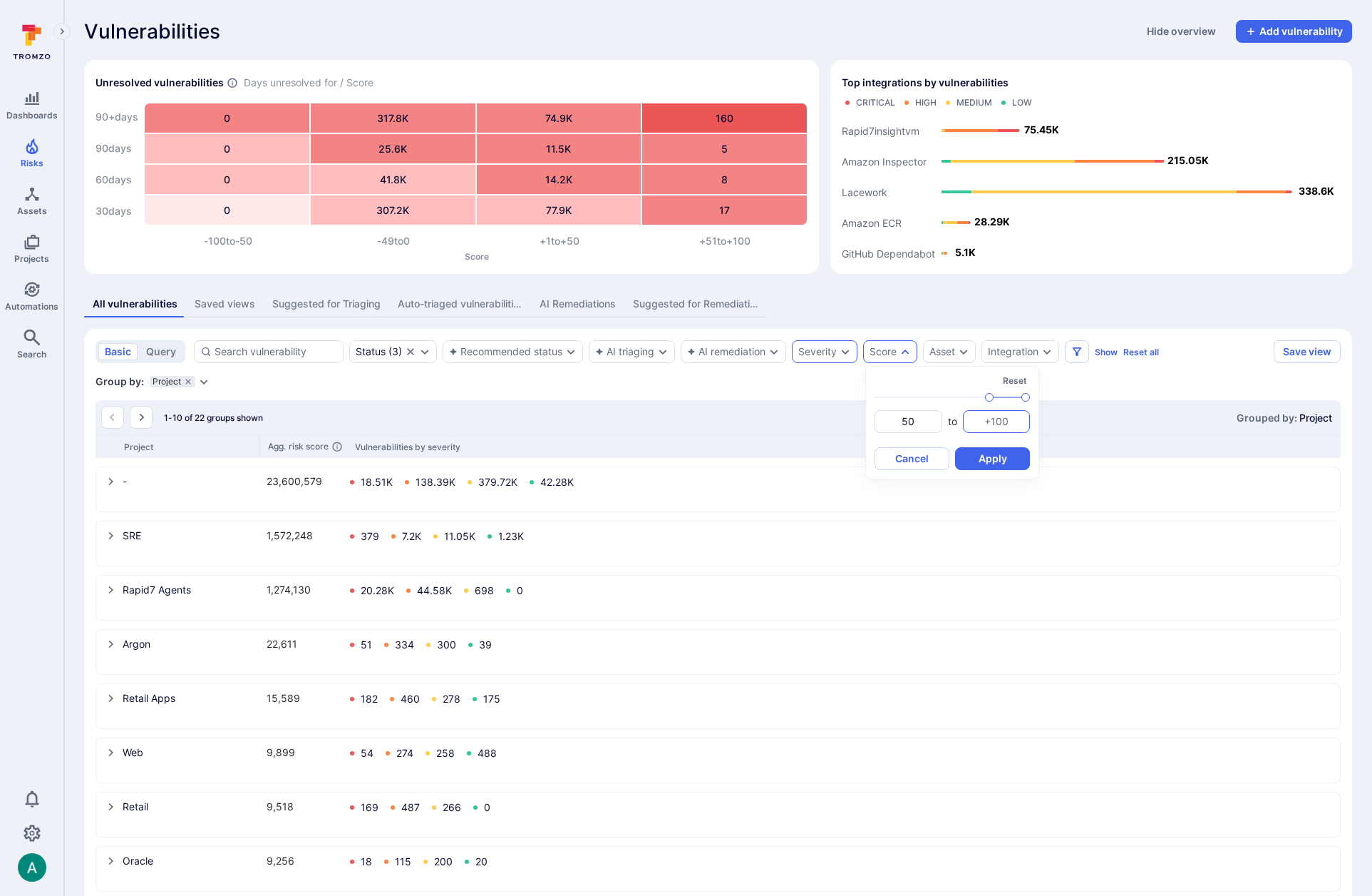
type input "50"
click at [988, 414] on input "number" at bounding box center [996, 421] width 55 height 14
click at [977, 464] on button "Apply" at bounding box center [992, 459] width 75 height 23
click at [1002, 426] on input "number" at bounding box center [996, 421] width 55 height 14
type input "1"
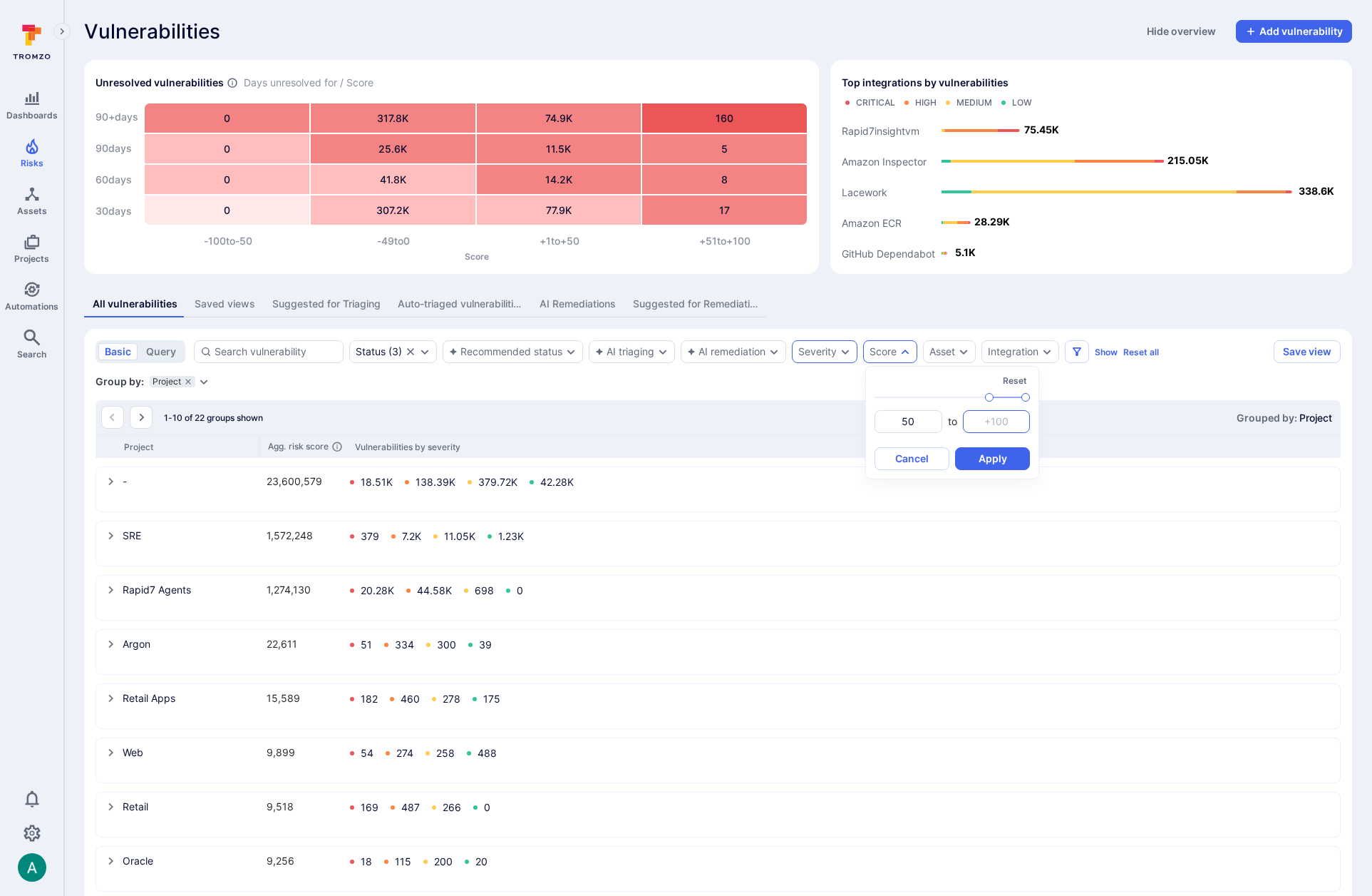
type input "50"
type input "1"
type input "10"
type input "50"
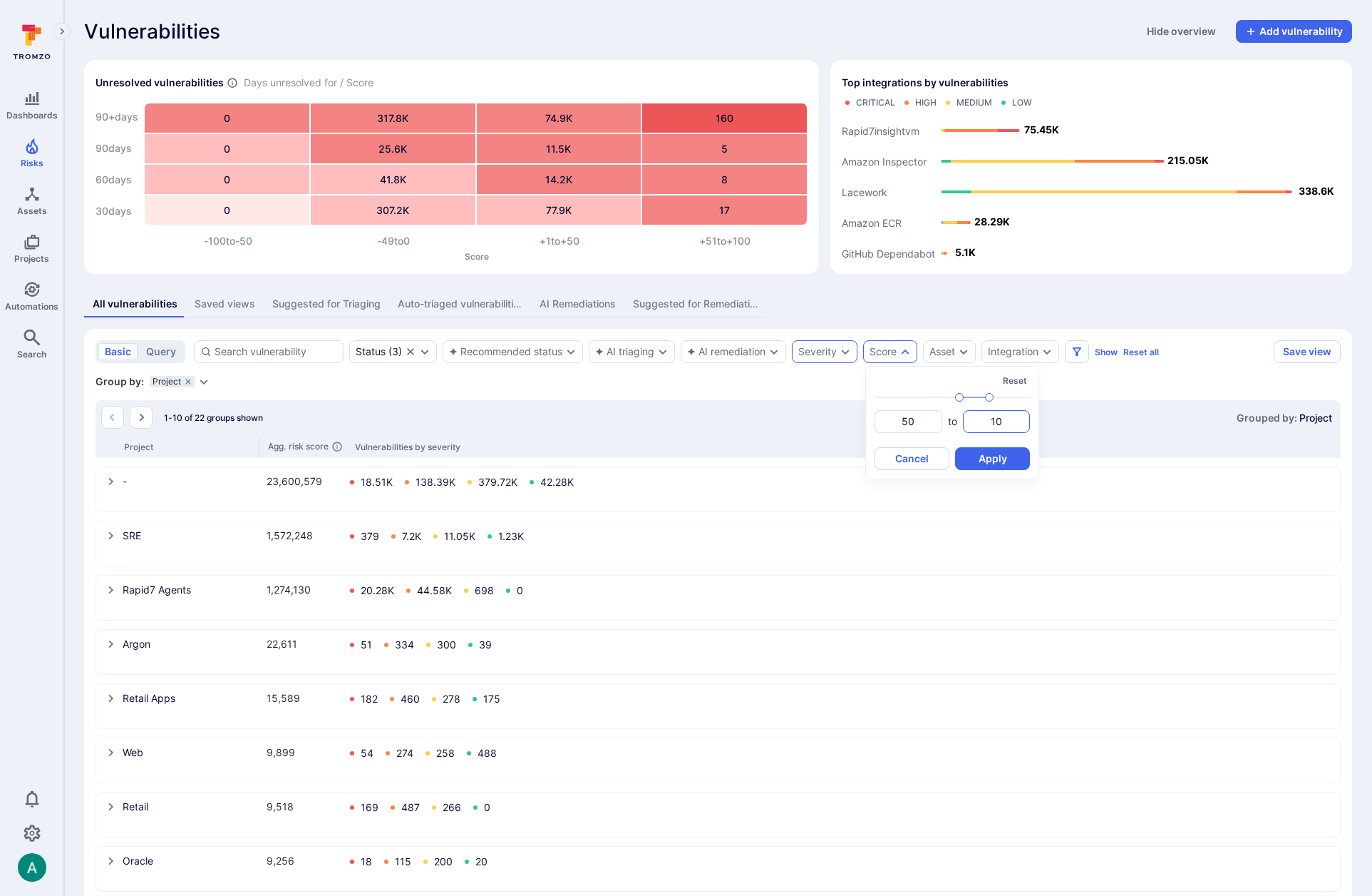
type input "100"
click at [998, 456] on button "Apply" at bounding box center [992, 459] width 75 height 23
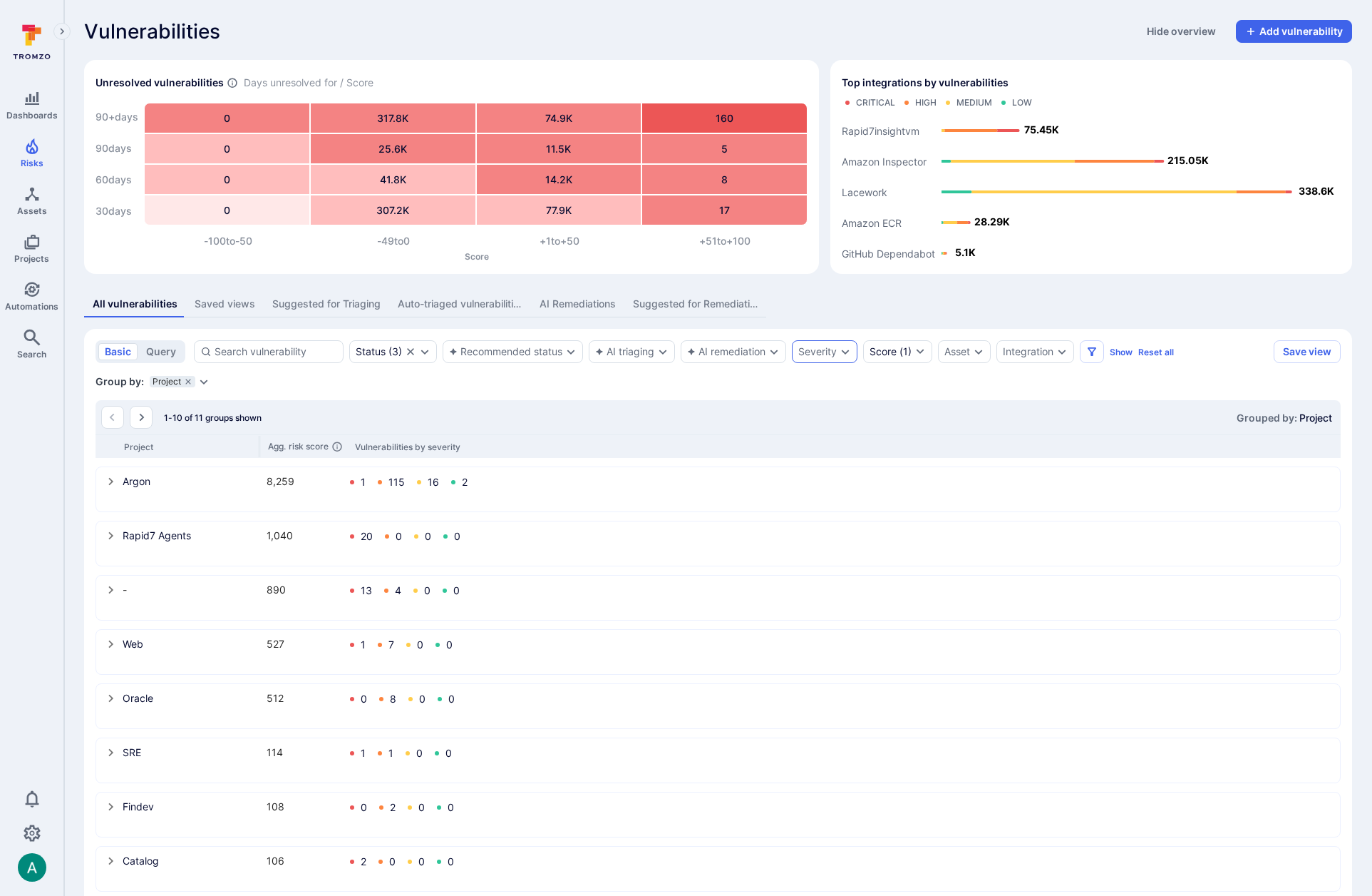
click at [109, 482] on icon "select group" at bounding box center [112, 482] width 11 height 11
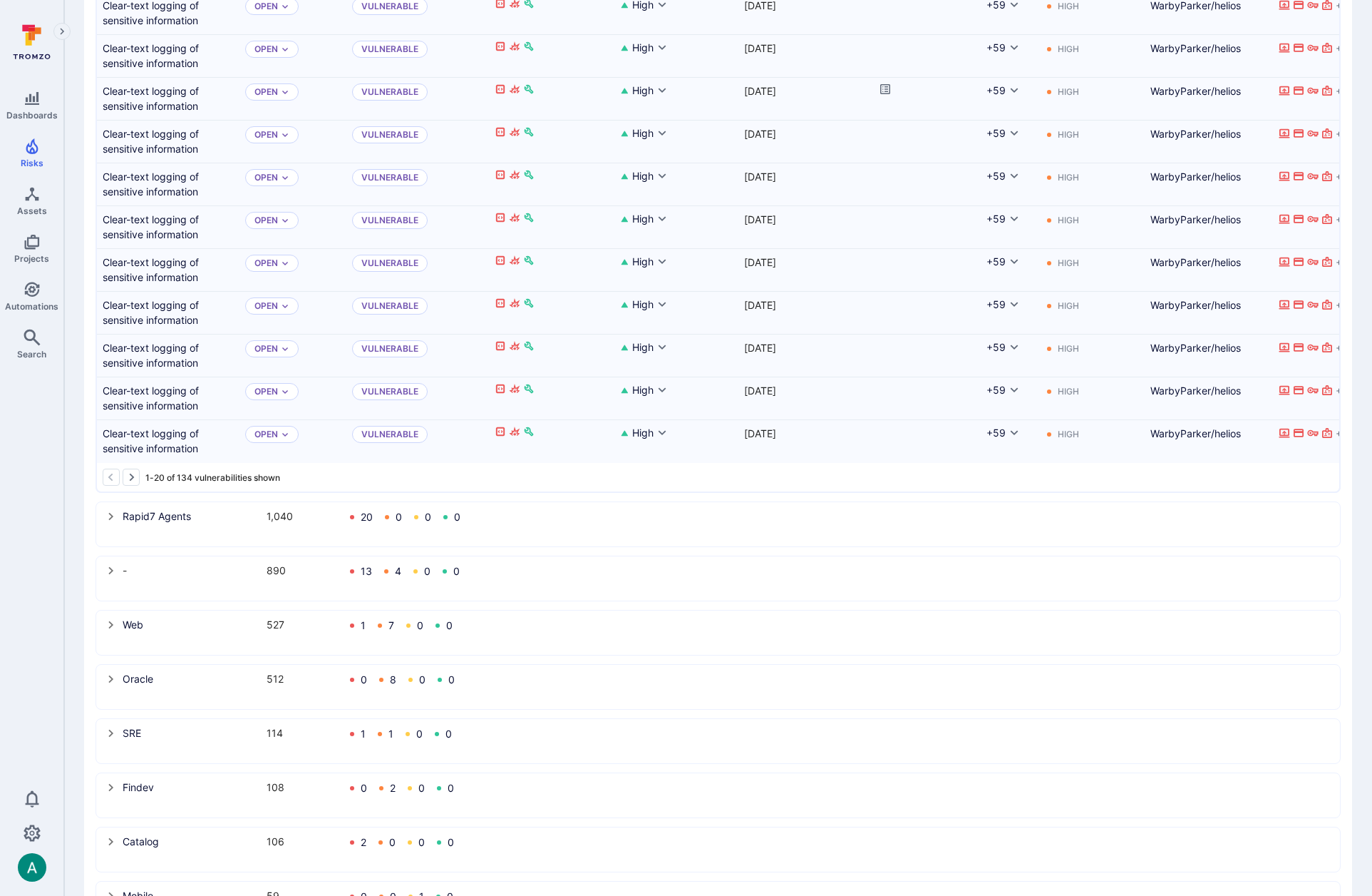
scroll to position [971, 0]
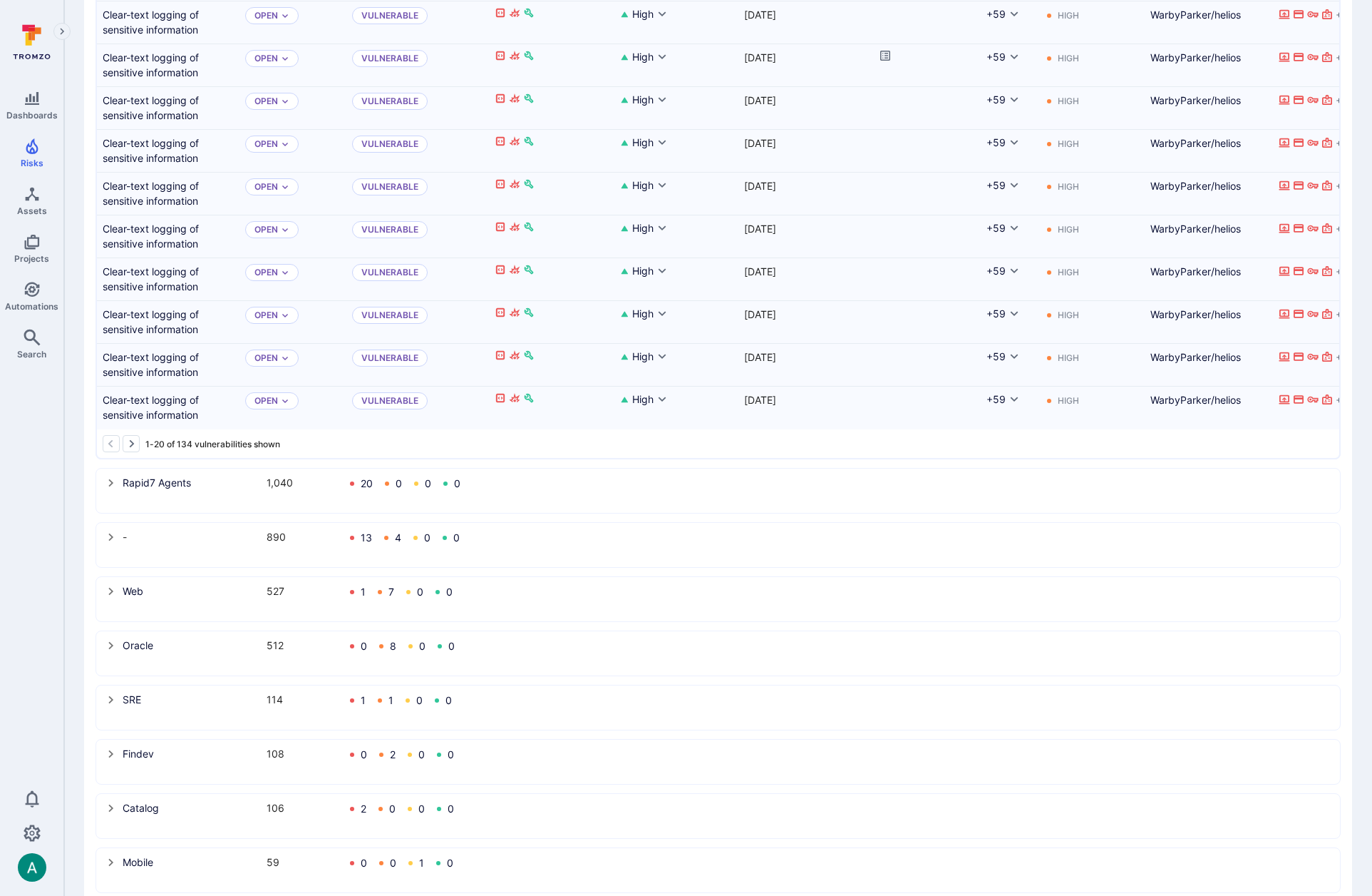
click at [107, 483] on icon "select group" at bounding box center [112, 483] width 11 height 11
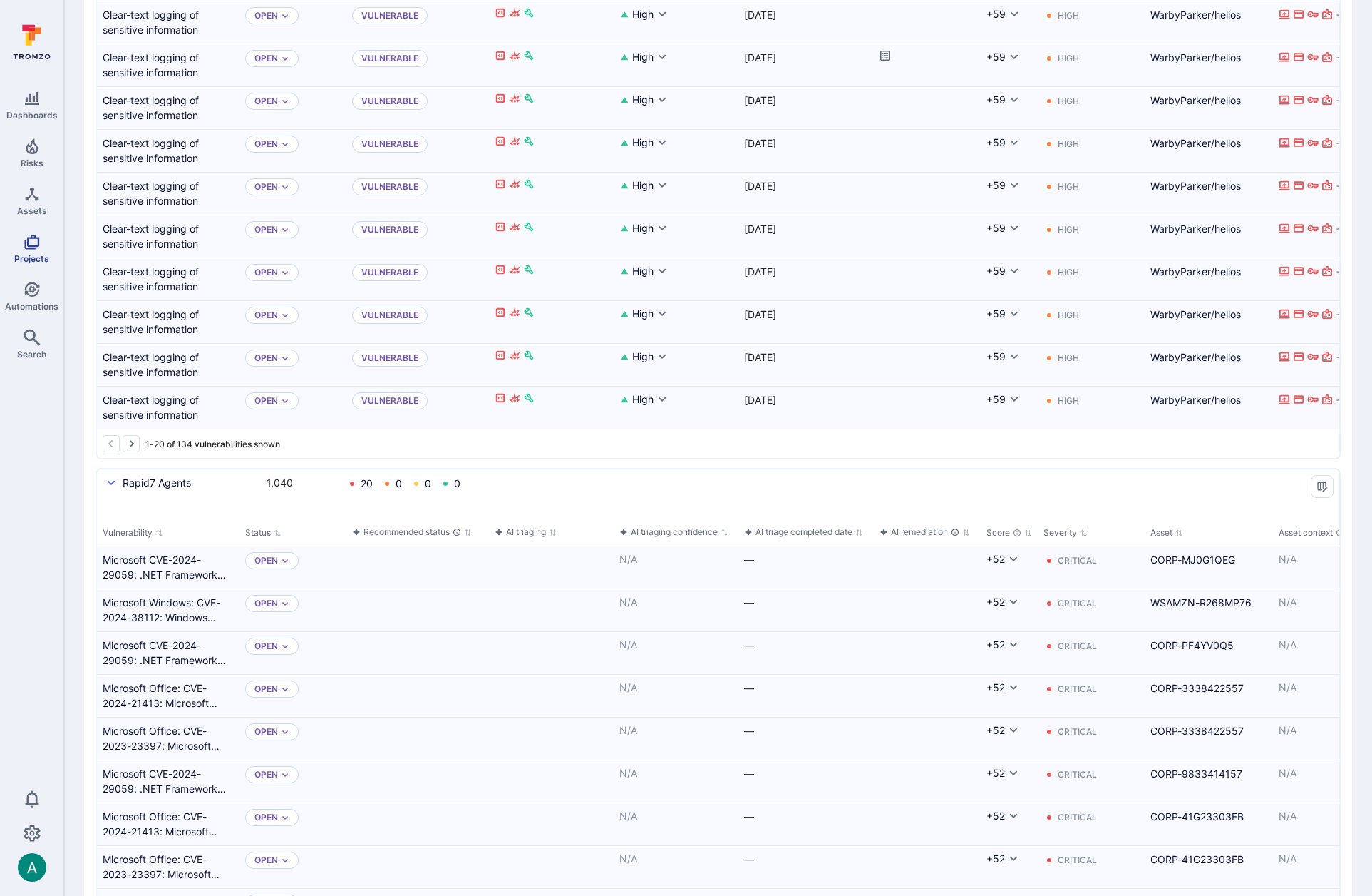
click at [30, 245] on icon "Projects" at bounding box center [32, 242] width 15 height 15
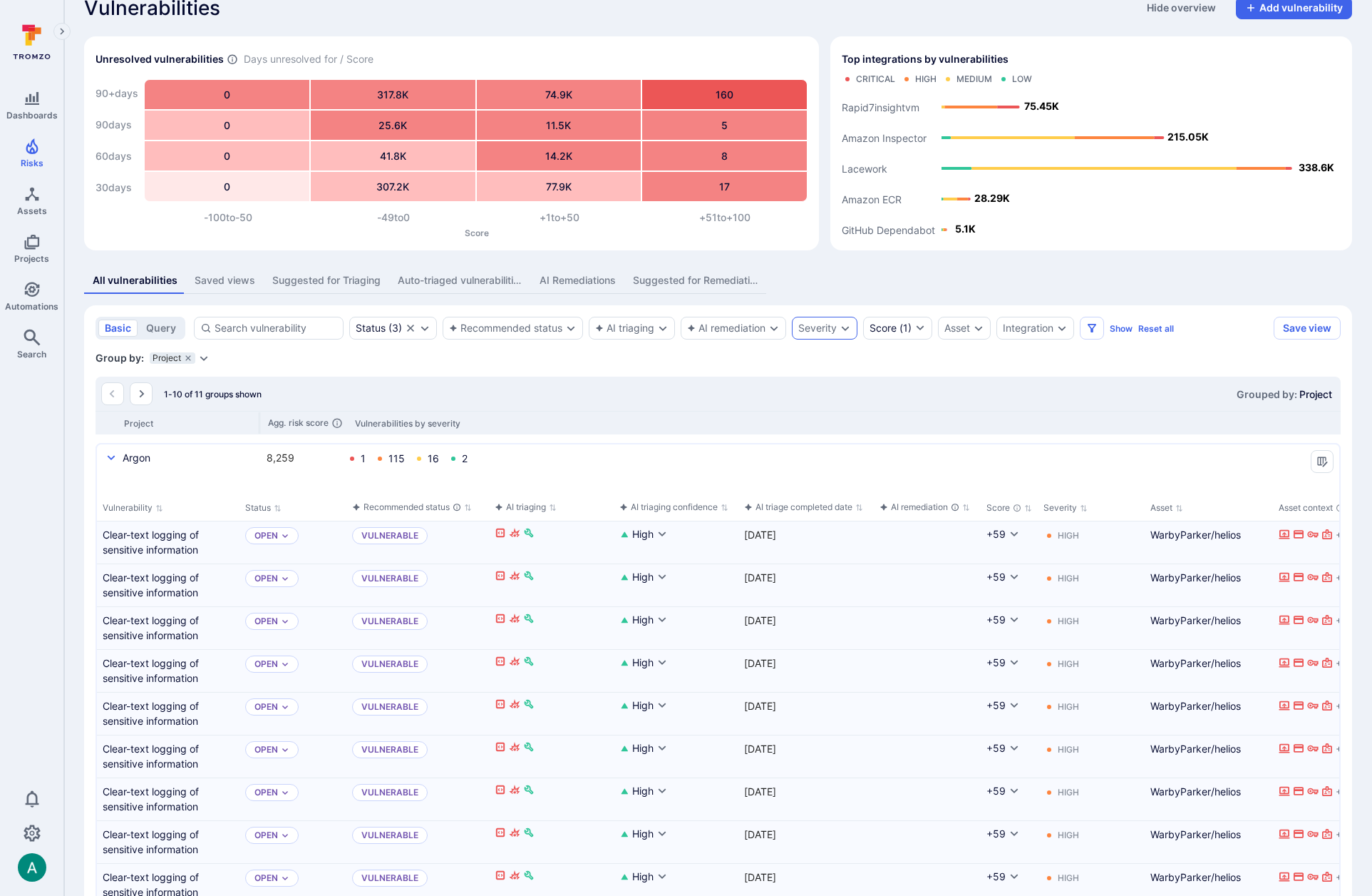
scroll to position [0, 0]
